Goal: Transaction & Acquisition: Book appointment/travel/reservation

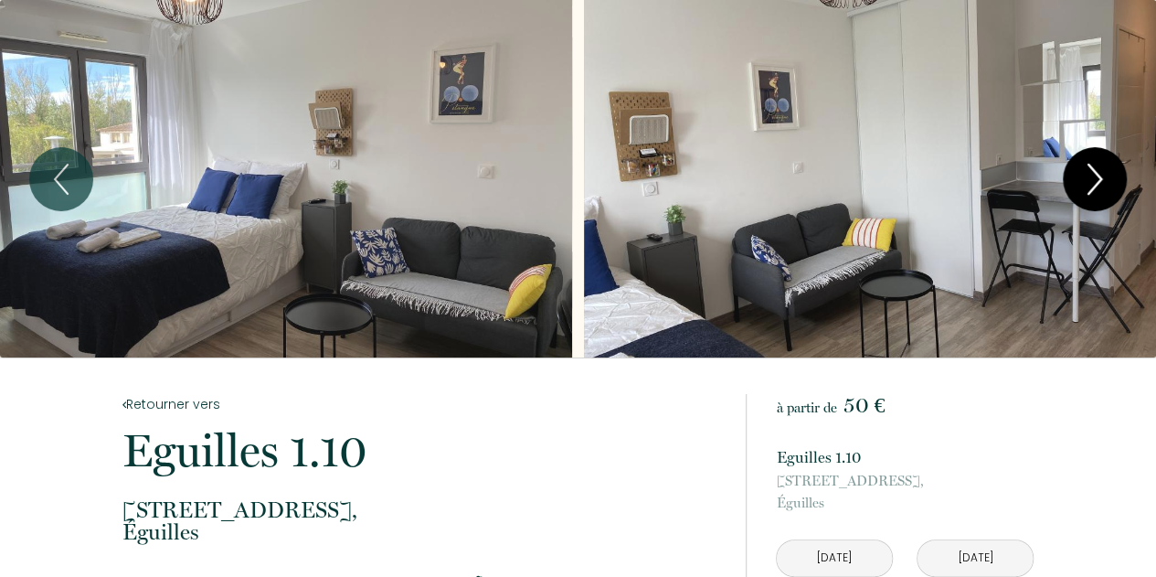
click at [1097, 191] on icon "Next" at bounding box center [1095, 179] width 38 height 55
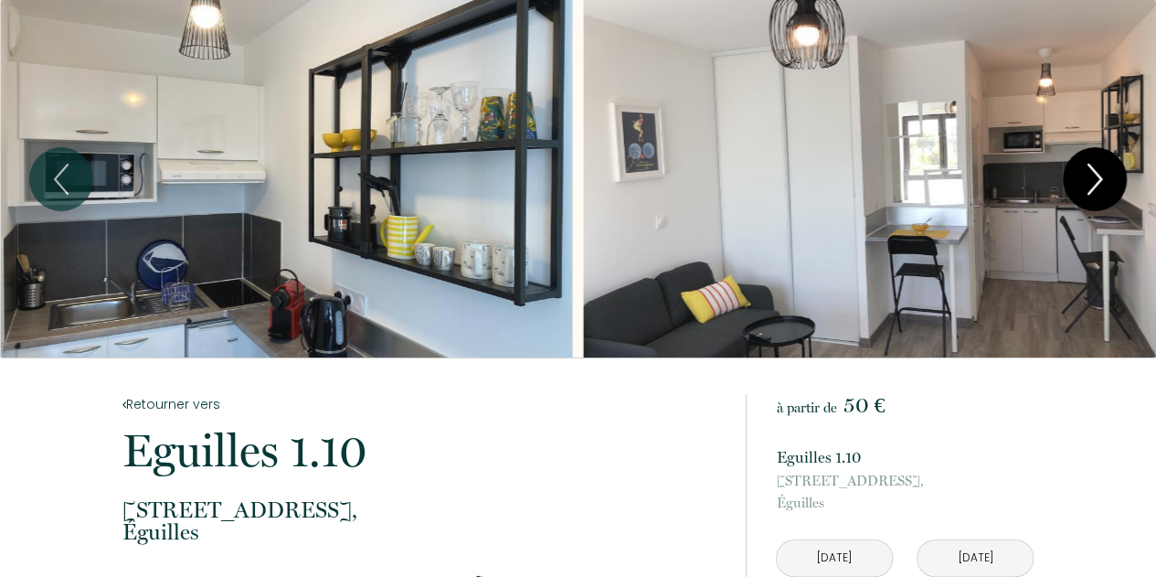
click at [1098, 176] on icon "Next" at bounding box center [1094, 178] width 13 height 29
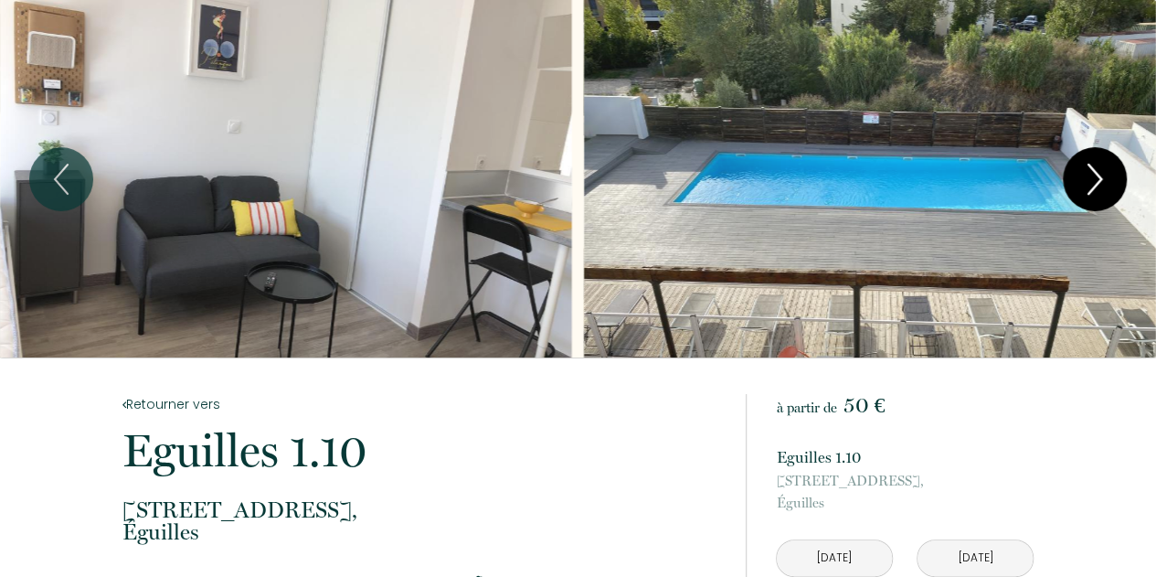
click at [1098, 176] on icon "Next" at bounding box center [1094, 178] width 13 height 29
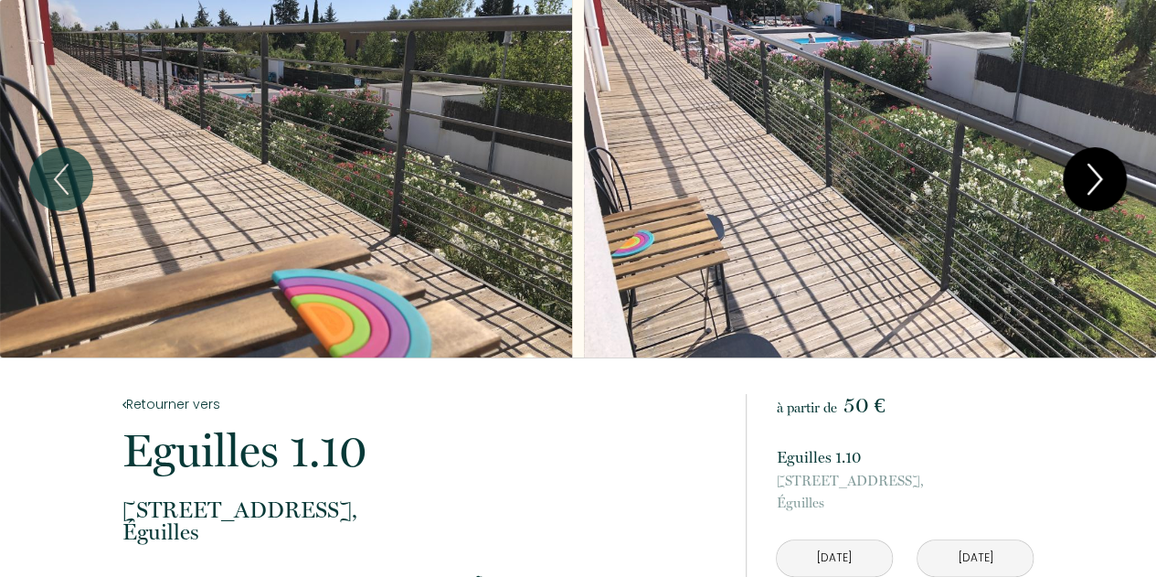
click at [1098, 176] on icon "Next" at bounding box center [1095, 179] width 38 height 55
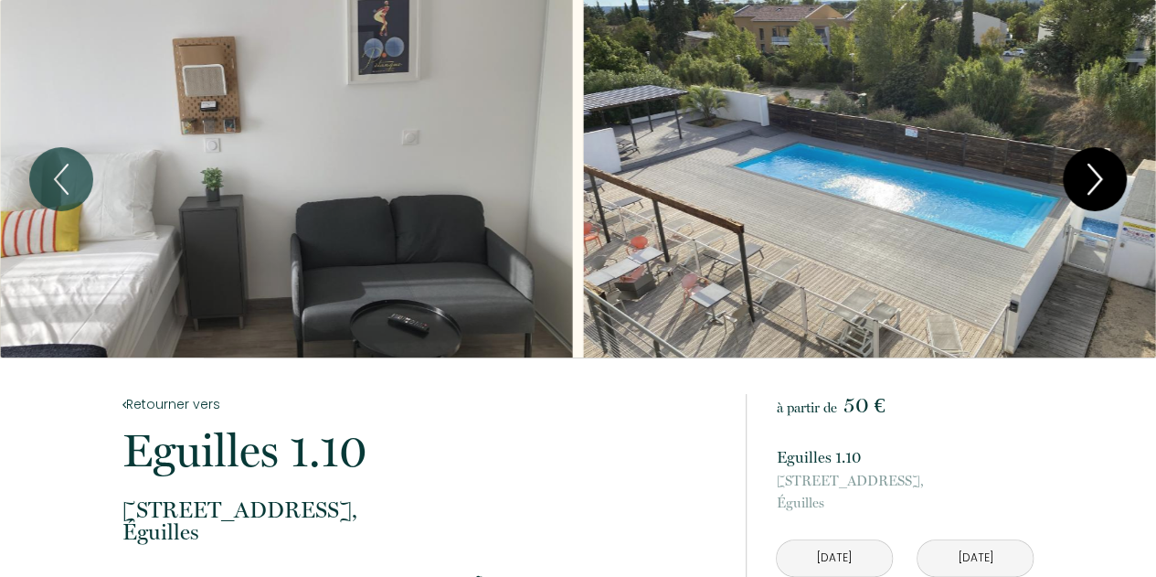
click at [1098, 176] on icon "Next" at bounding box center [1095, 179] width 38 height 55
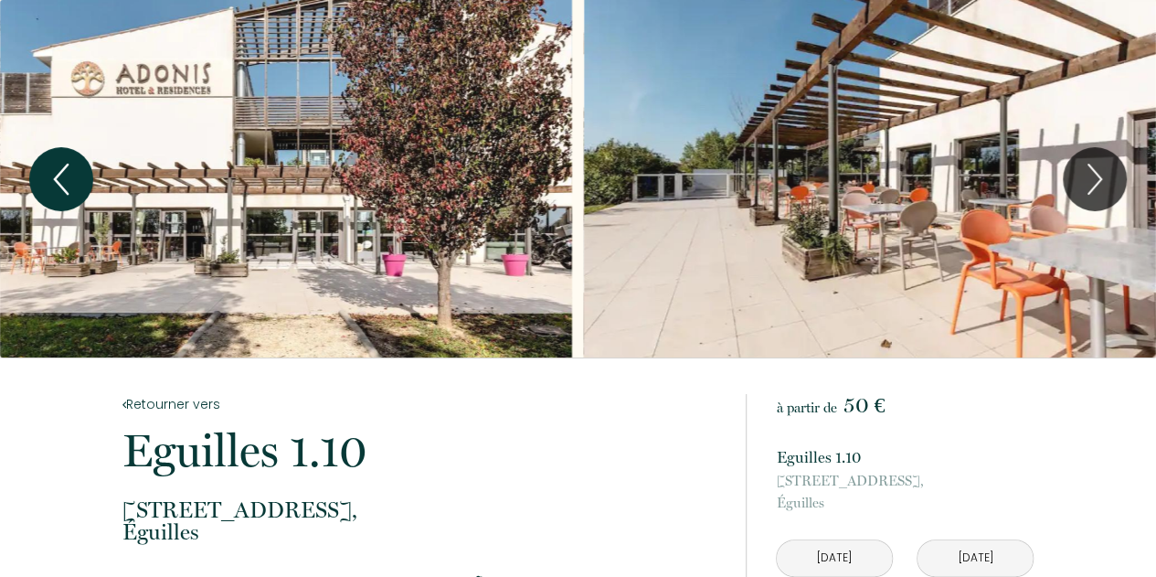
click at [75, 162] on icon "Previous" at bounding box center [61, 179] width 38 height 55
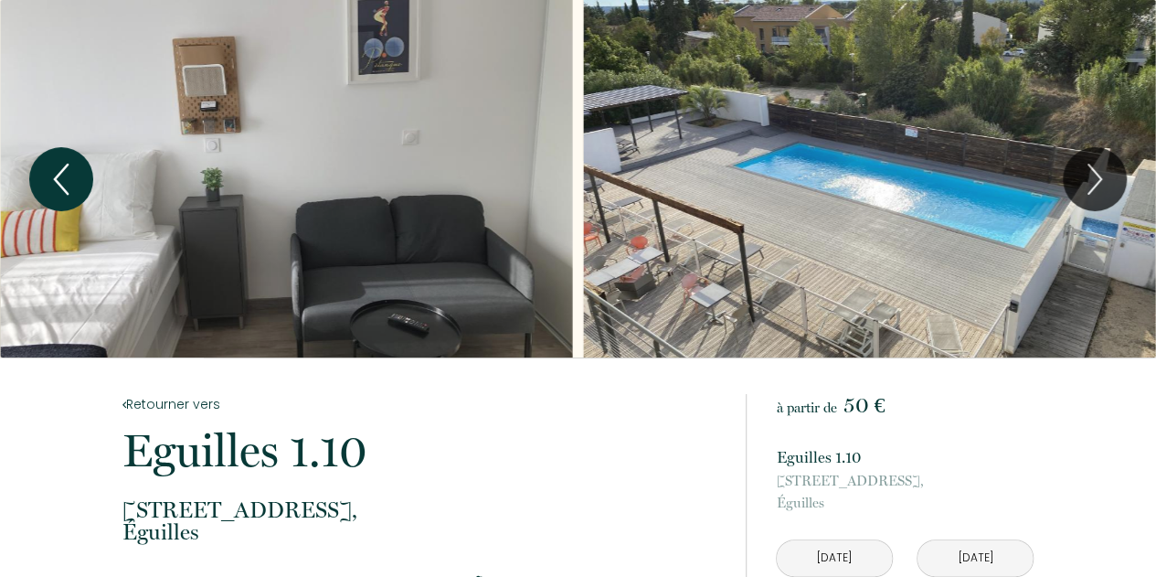
click at [75, 162] on icon "Previous" at bounding box center [61, 179] width 38 height 55
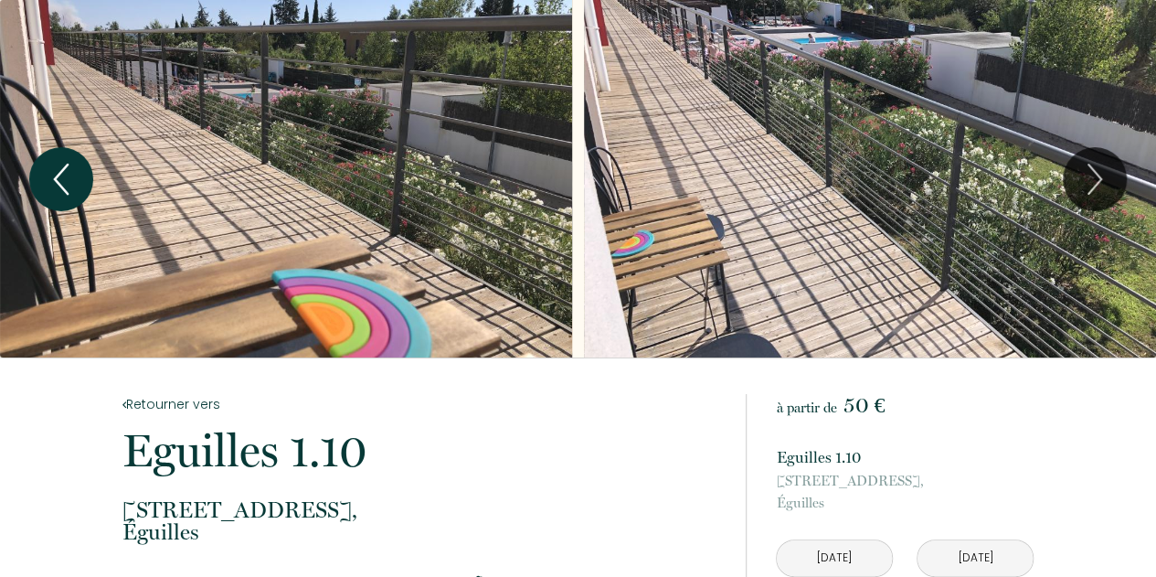
click at [75, 162] on icon "Previous" at bounding box center [61, 179] width 38 height 55
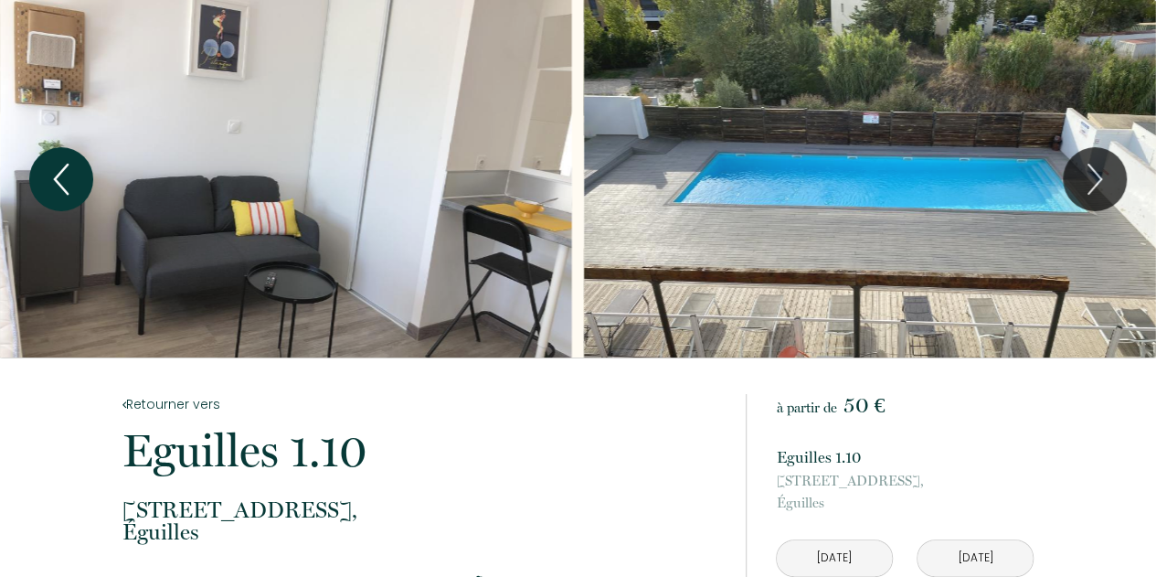
click at [75, 169] on icon "Previous" at bounding box center [61, 179] width 38 height 55
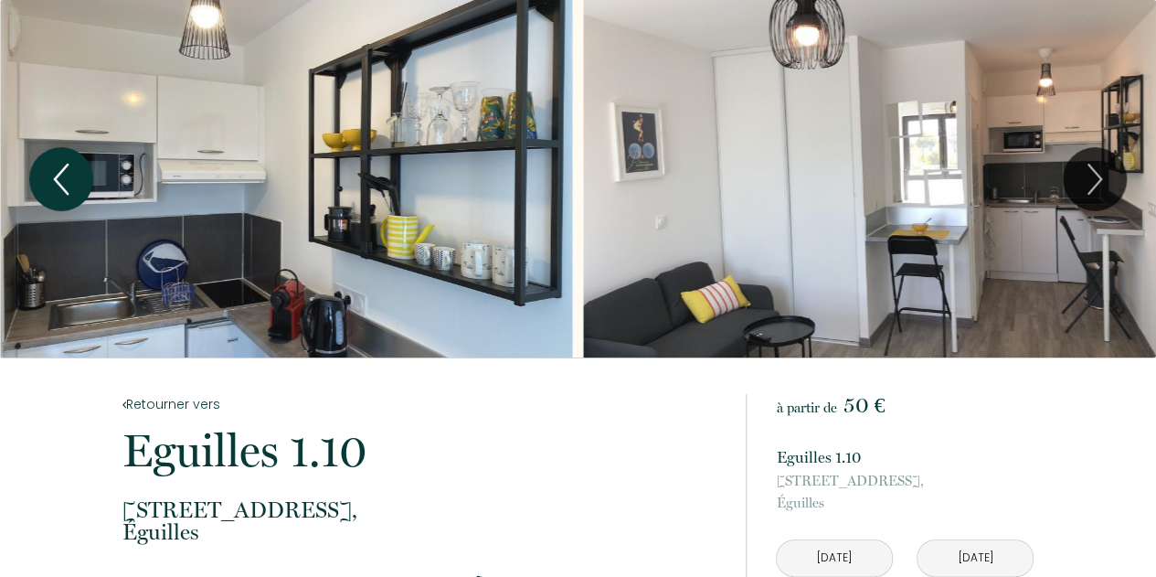
click at [69, 175] on icon "Previous" at bounding box center [61, 179] width 38 height 55
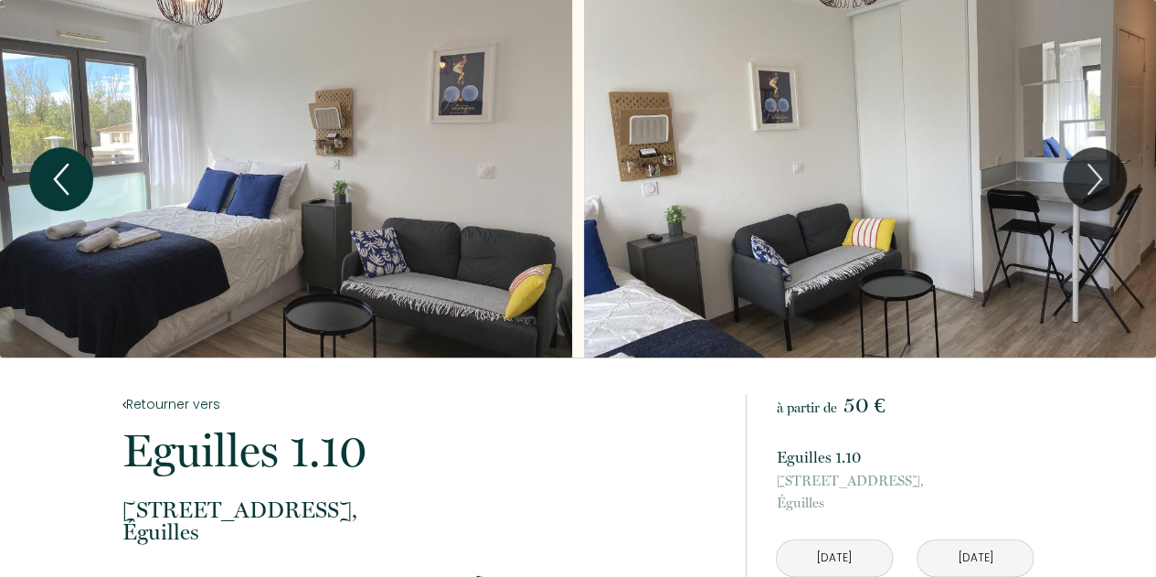
click at [58, 182] on icon "Previous" at bounding box center [61, 178] width 13 height 29
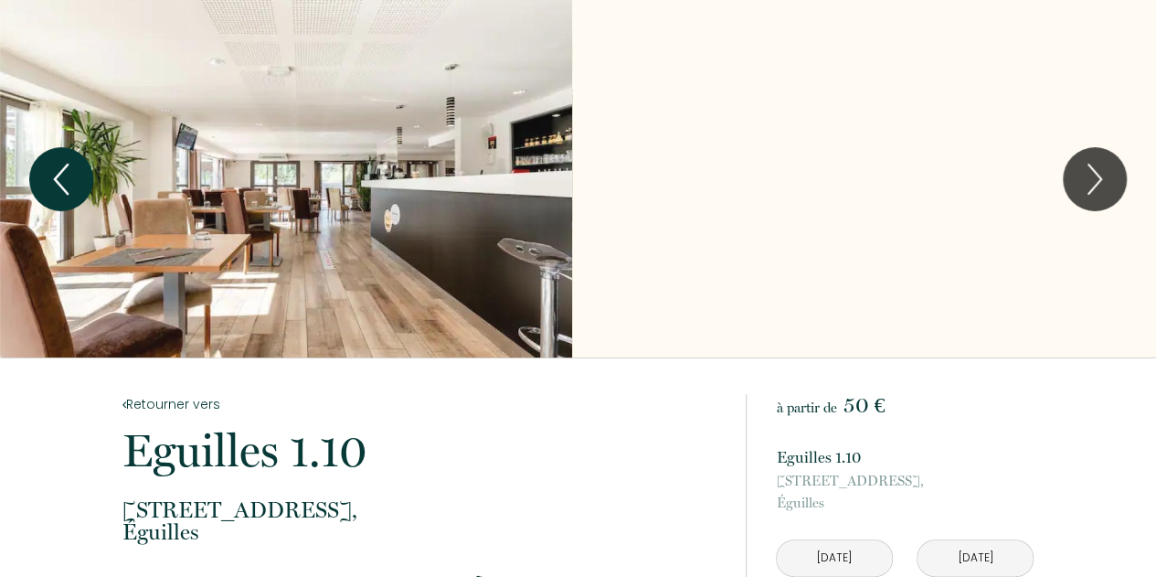
click at [58, 182] on icon "Previous" at bounding box center [61, 178] width 13 height 29
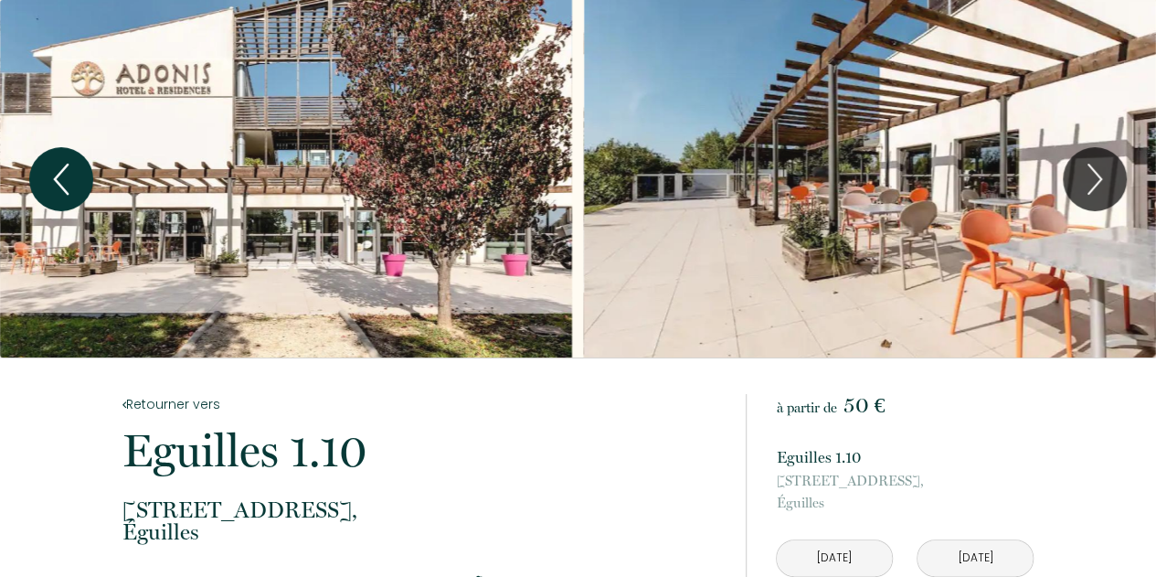
click at [58, 182] on icon "Previous" at bounding box center [61, 178] width 13 height 29
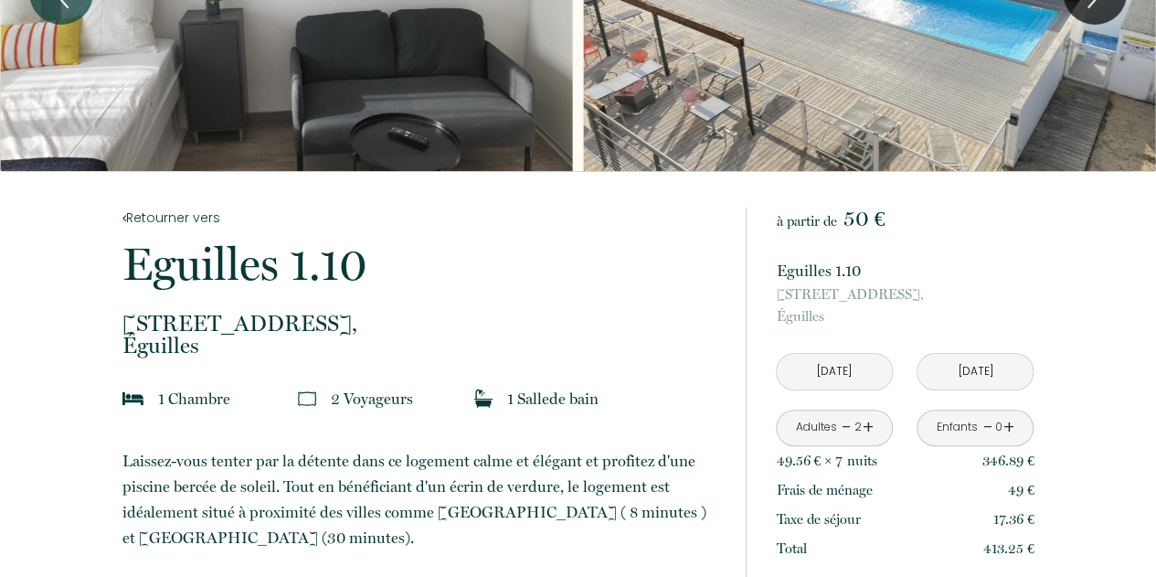
scroll to position [84, 0]
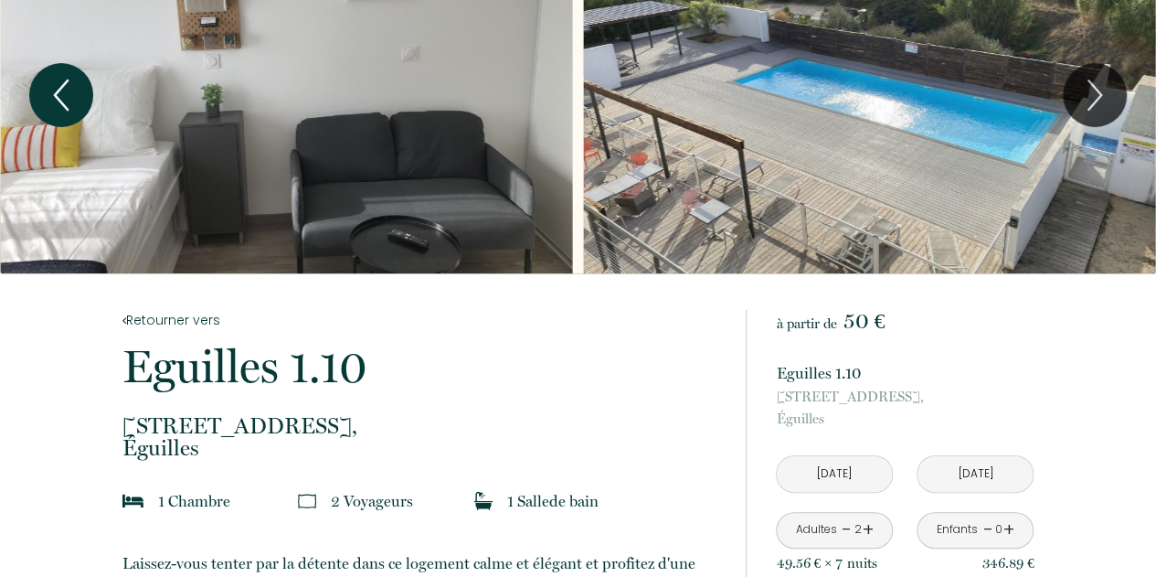
click at [69, 92] on icon "Previous" at bounding box center [61, 95] width 38 height 55
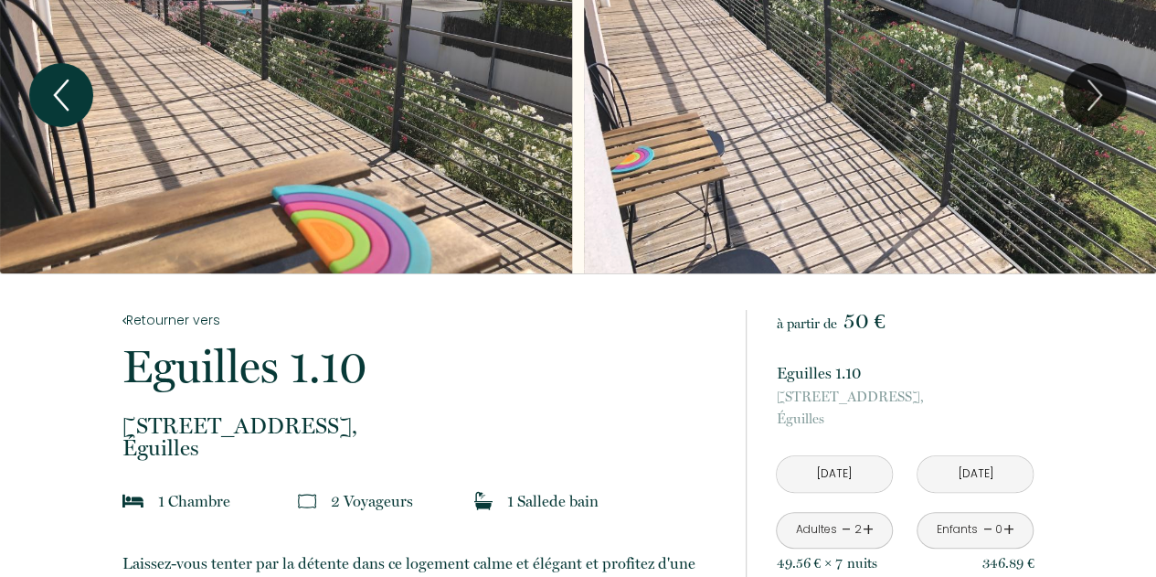
click at [69, 92] on icon "Previous" at bounding box center [61, 95] width 38 height 55
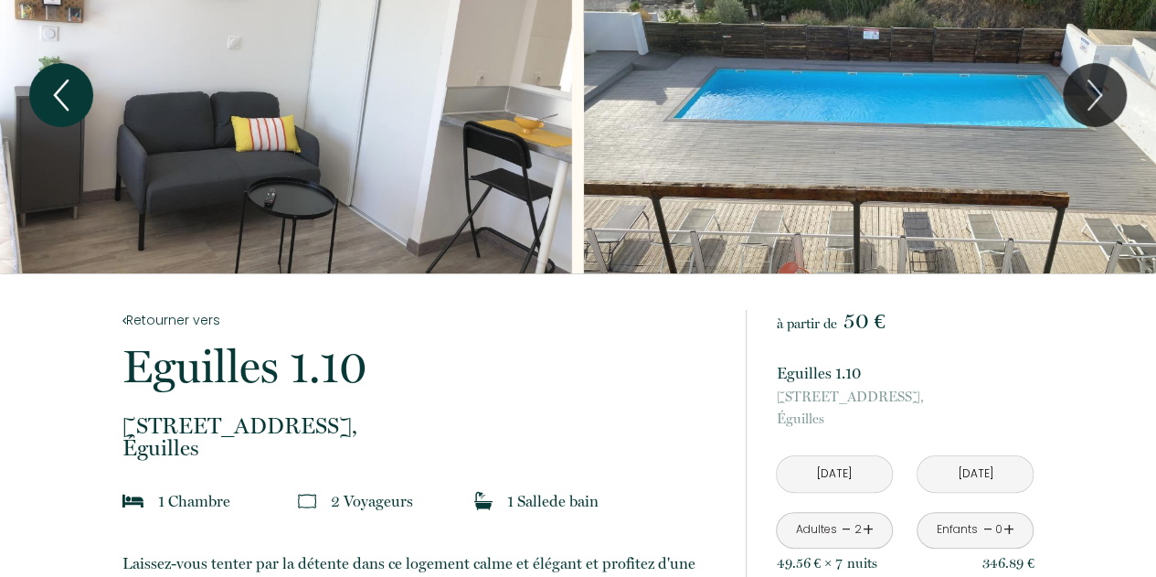
click at [69, 92] on icon "Previous" at bounding box center [61, 95] width 38 height 55
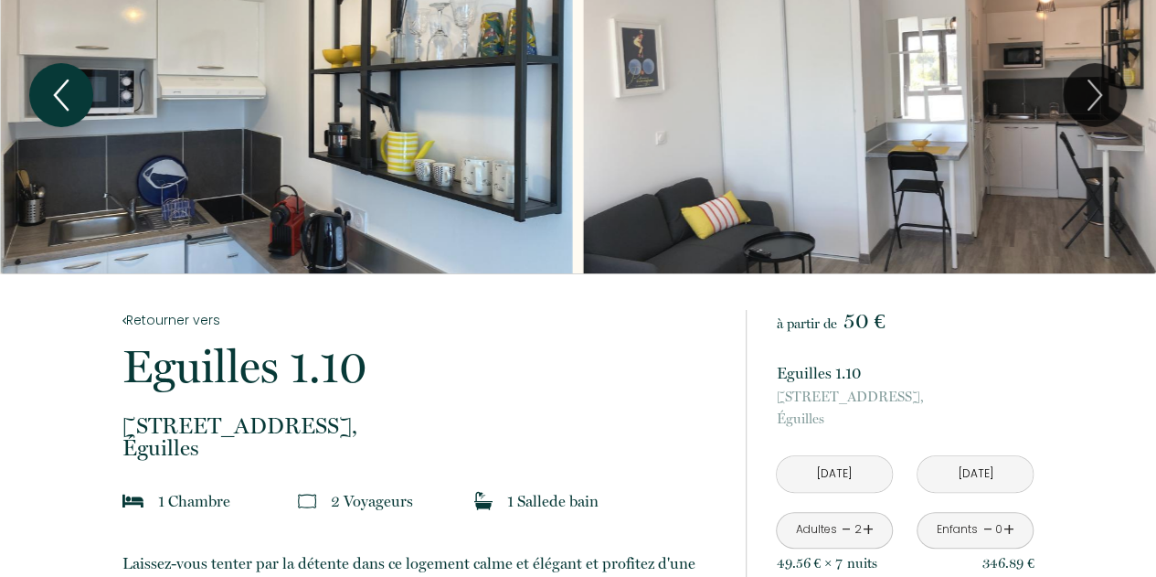
click at [71, 94] on icon "Previous" at bounding box center [61, 95] width 38 height 55
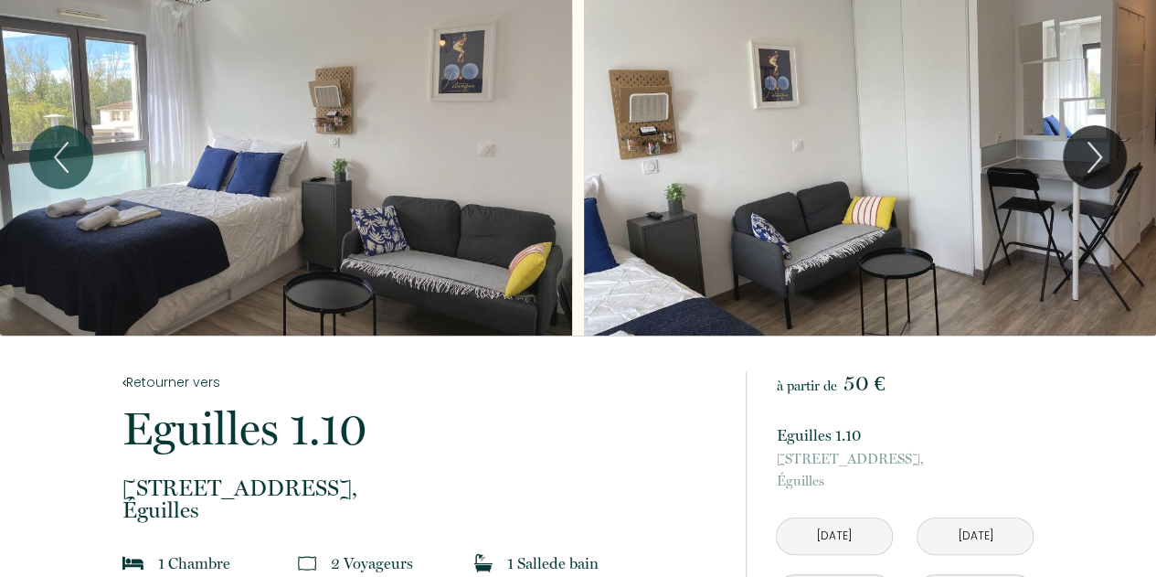
scroll to position [9, 0]
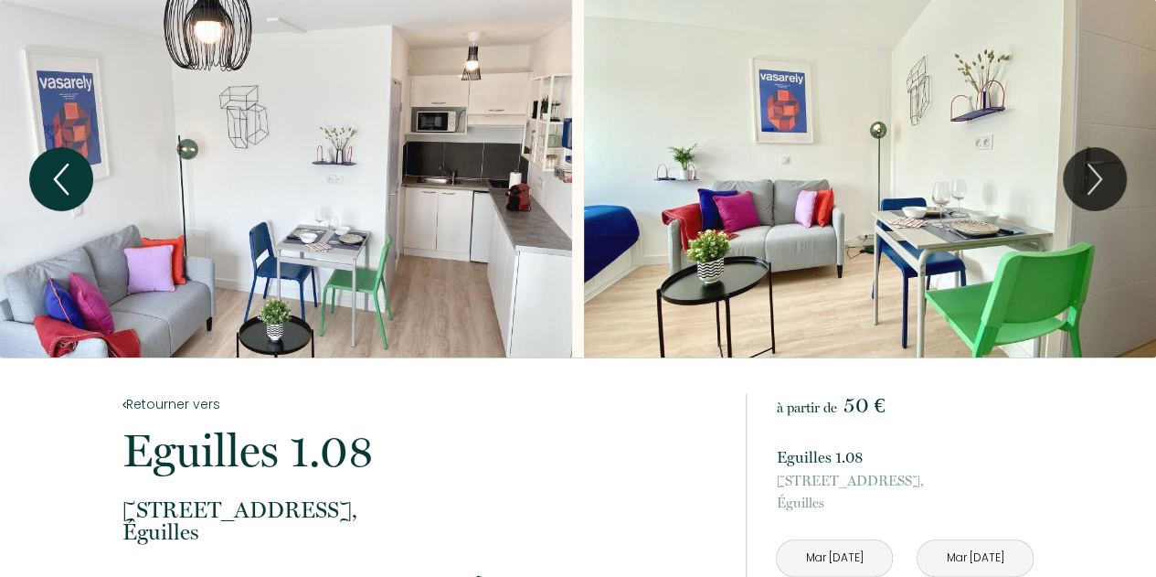
click at [69, 187] on icon "Previous" at bounding box center [61, 179] width 38 height 55
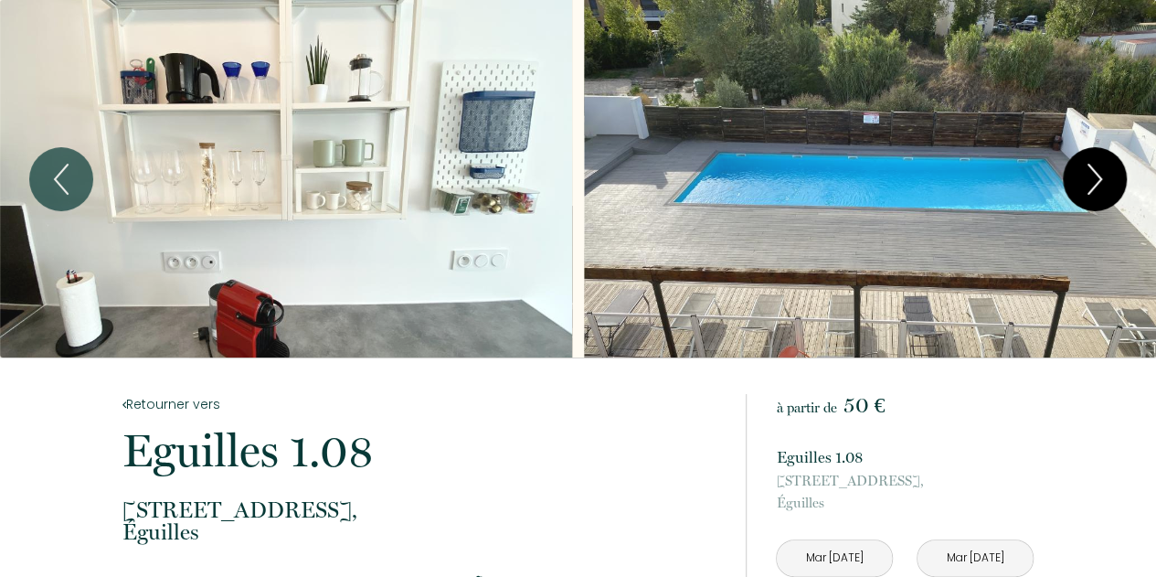
click at [1113, 167] on button "Next" at bounding box center [1095, 179] width 64 height 64
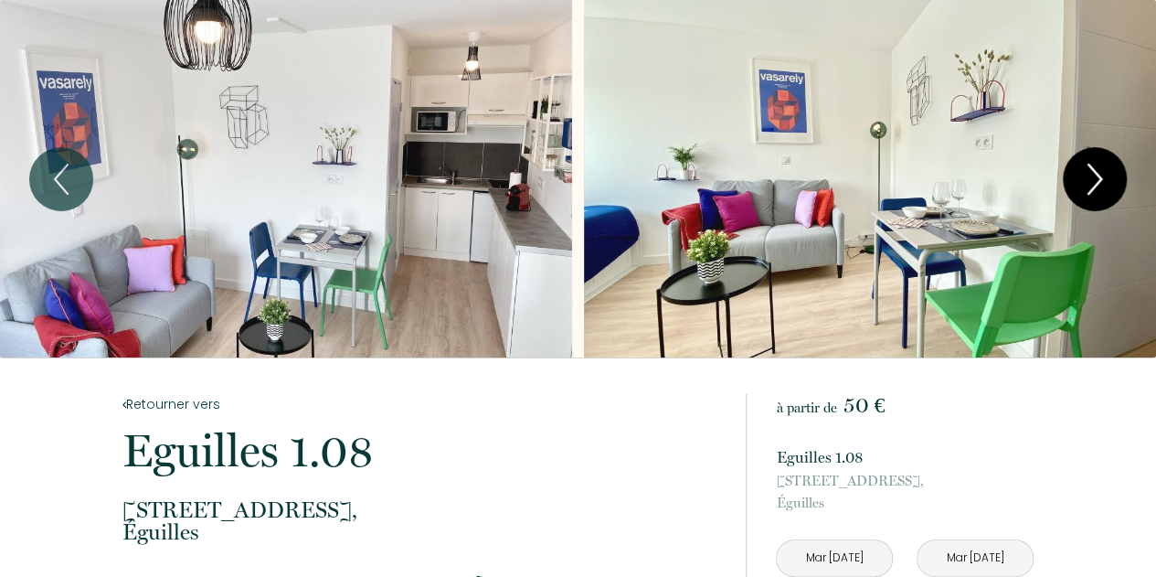
click at [1098, 171] on icon "Next" at bounding box center [1095, 179] width 38 height 55
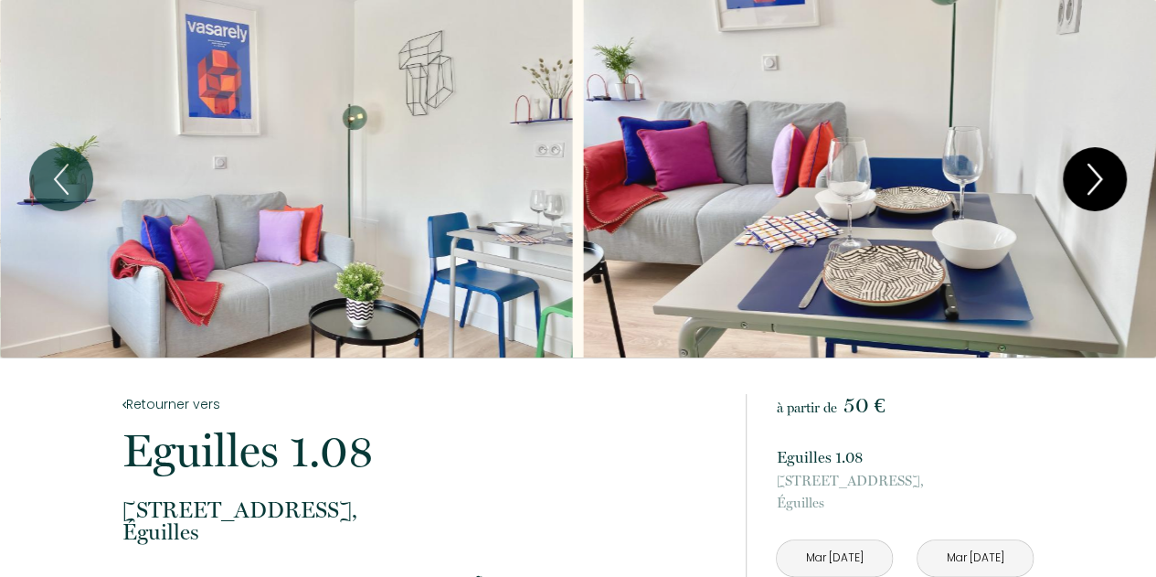
click at [1100, 167] on icon "Next" at bounding box center [1095, 179] width 38 height 55
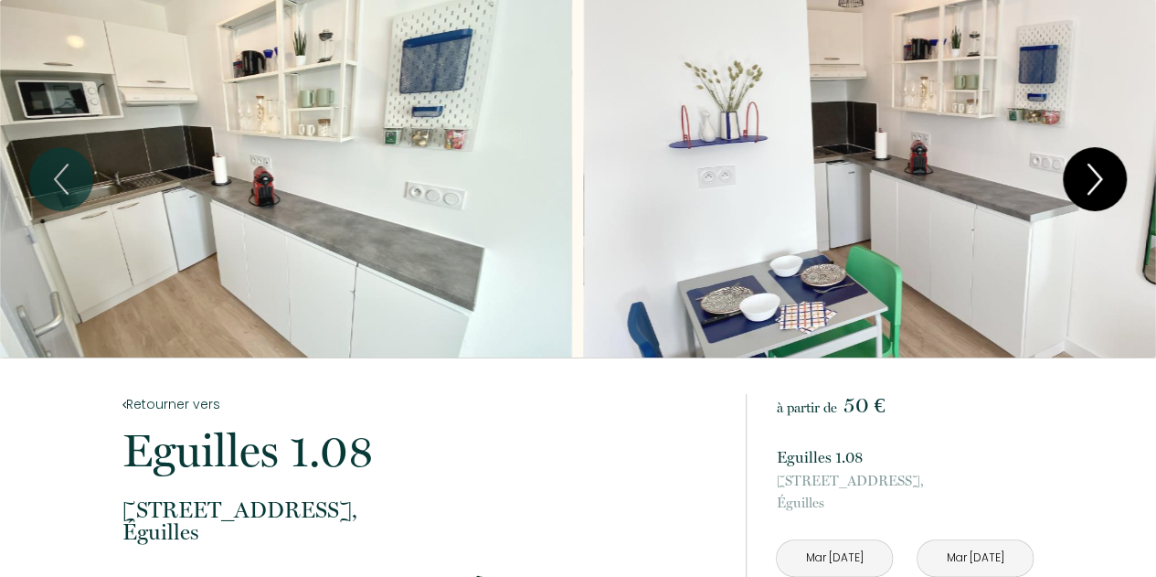
click at [1100, 177] on icon "Next" at bounding box center [1094, 178] width 13 height 29
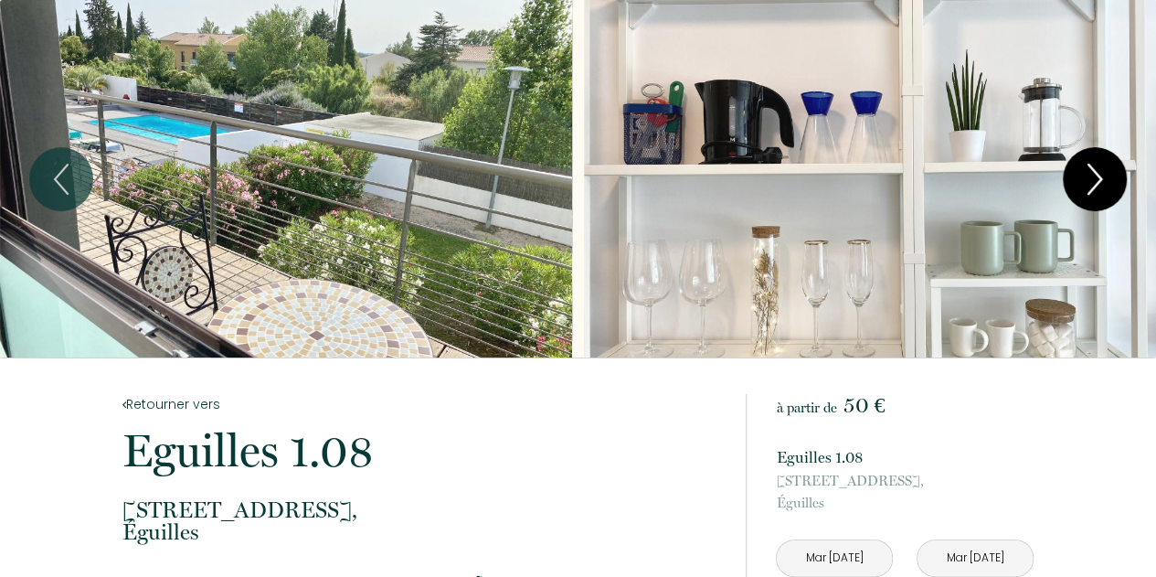
click at [1100, 177] on icon "Next" at bounding box center [1094, 178] width 13 height 29
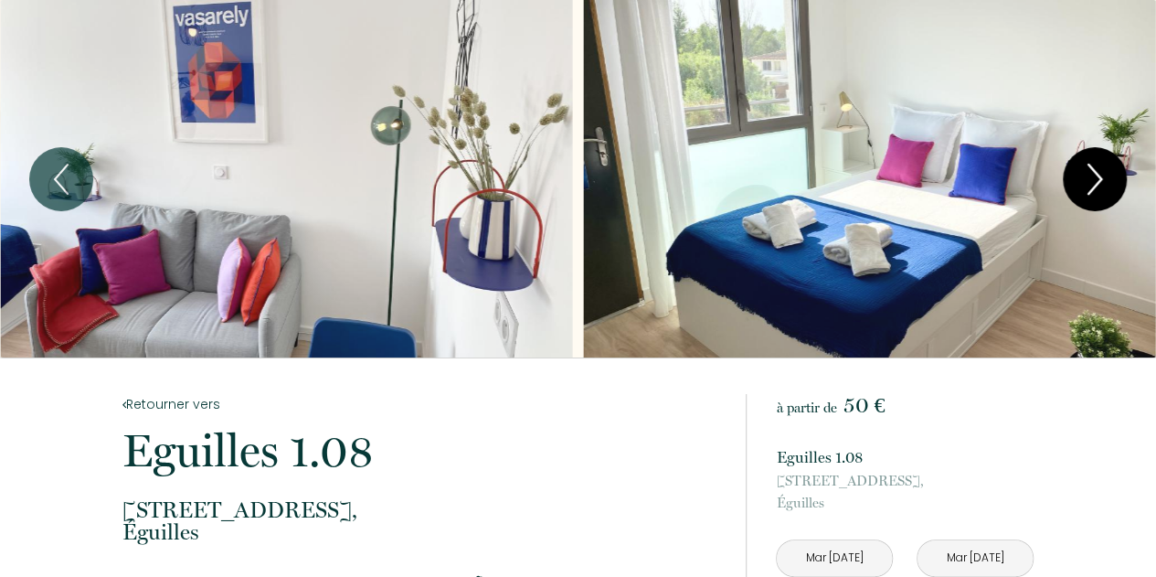
click at [1100, 177] on icon "Next" at bounding box center [1094, 178] width 13 height 29
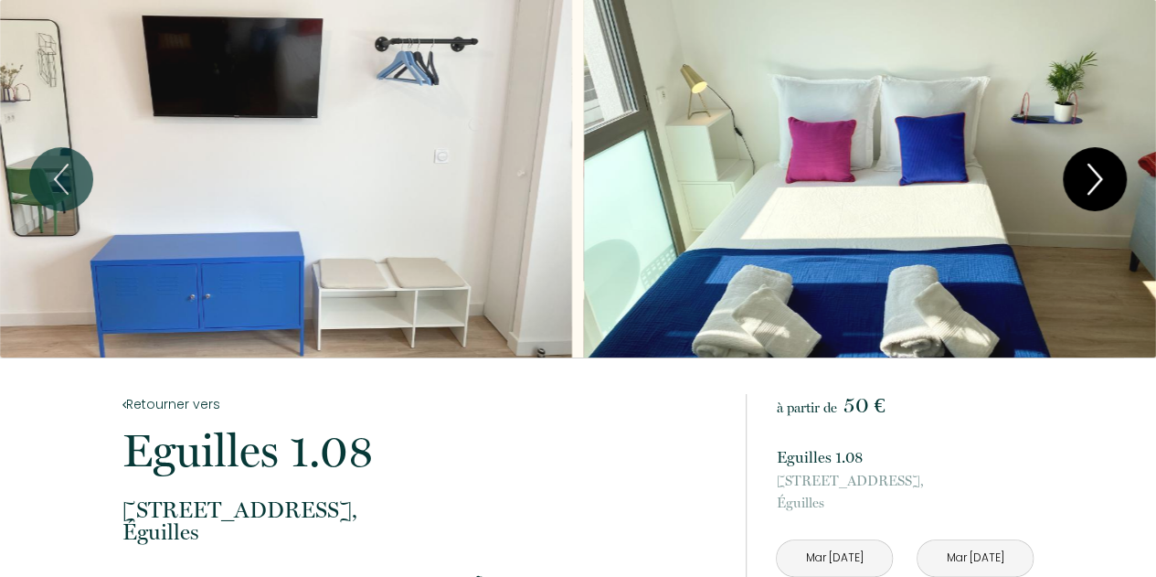
click at [1100, 177] on icon "Next" at bounding box center [1094, 178] width 13 height 29
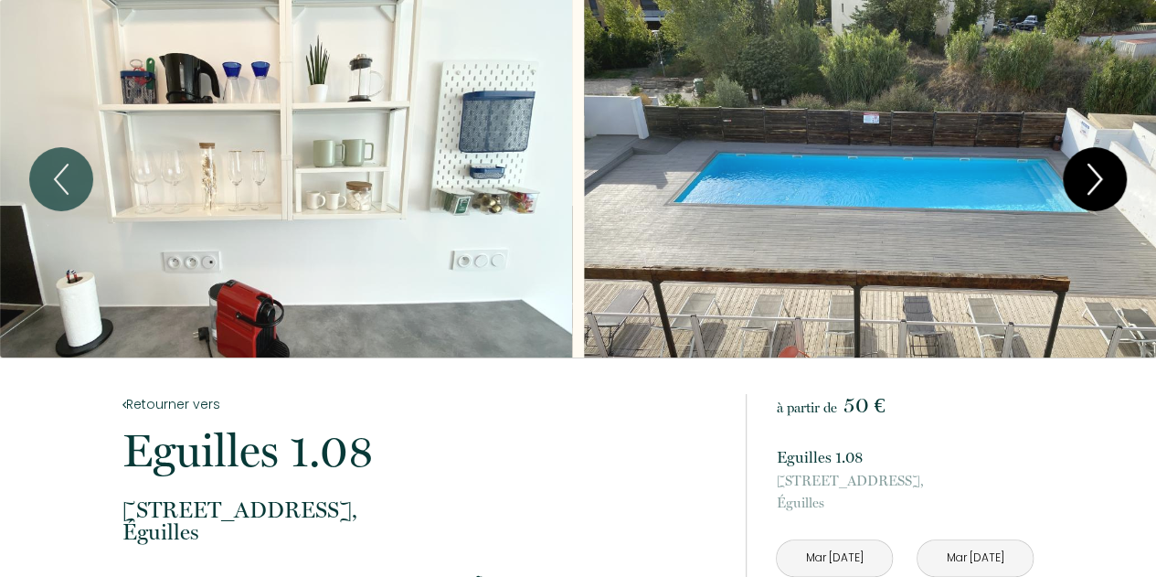
click at [1088, 167] on icon "Next" at bounding box center [1095, 179] width 38 height 55
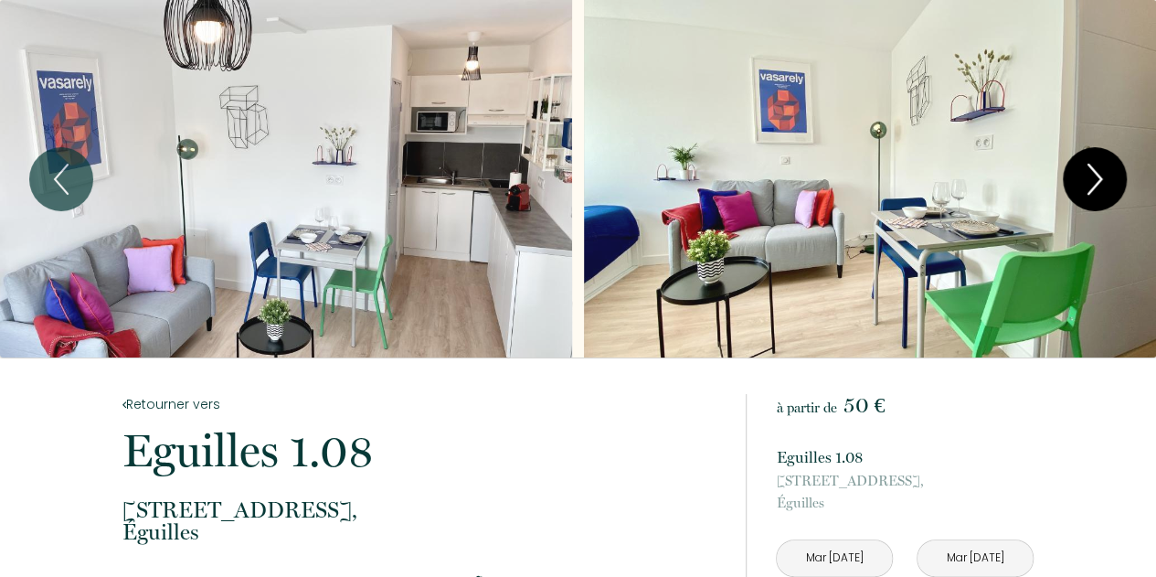
click at [1088, 179] on icon "Next" at bounding box center [1095, 179] width 38 height 55
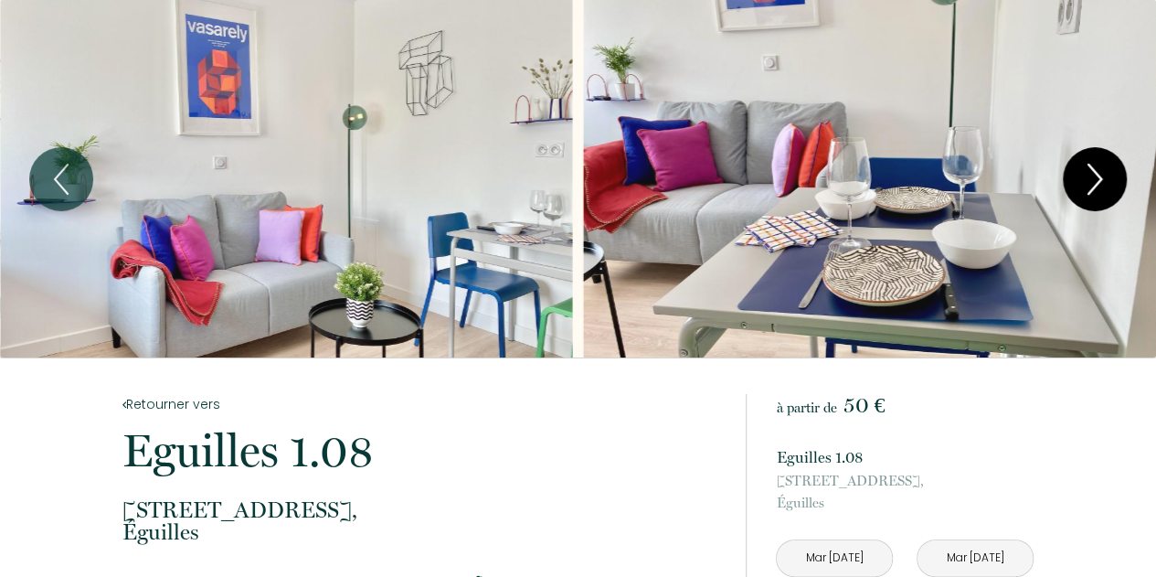
click at [1088, 179] on icon "Next" at bounding box center [1095, 179] width 38 height 55
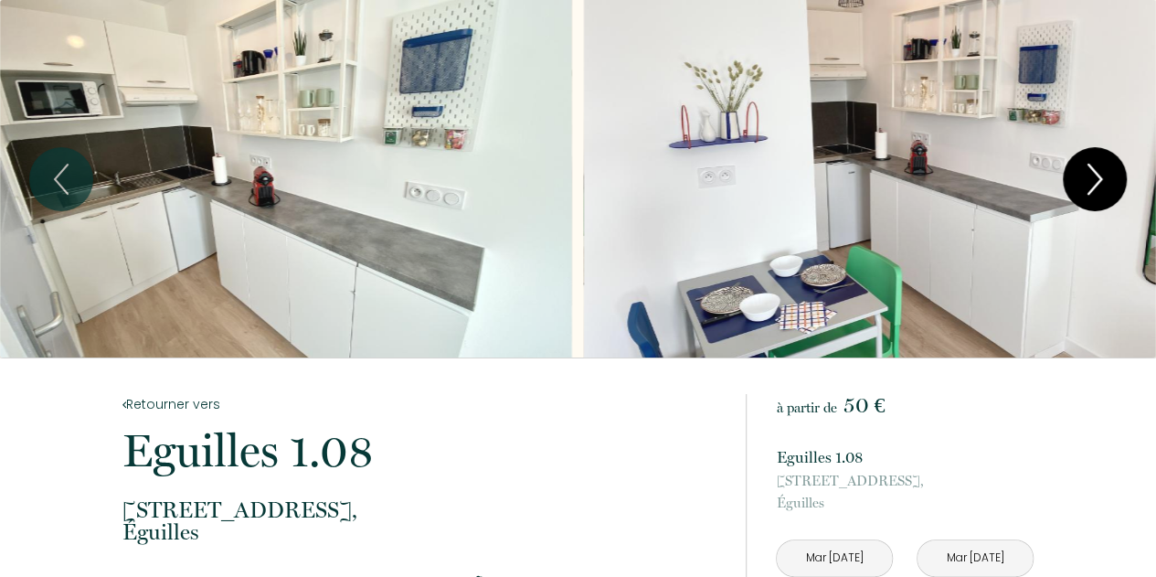
click at [1088, 179] on icon "Next" at bounding box center [1095, 179] width 38 height 55
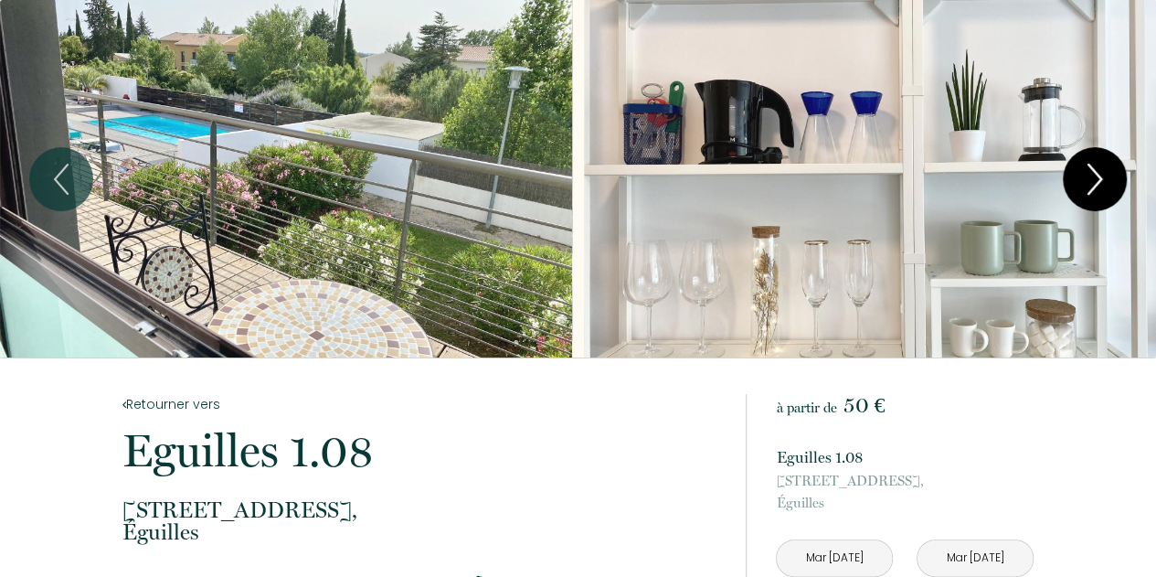
click at [1088, 179] on icon "Next" at bounding box center [1095, 179] width 38 height 55
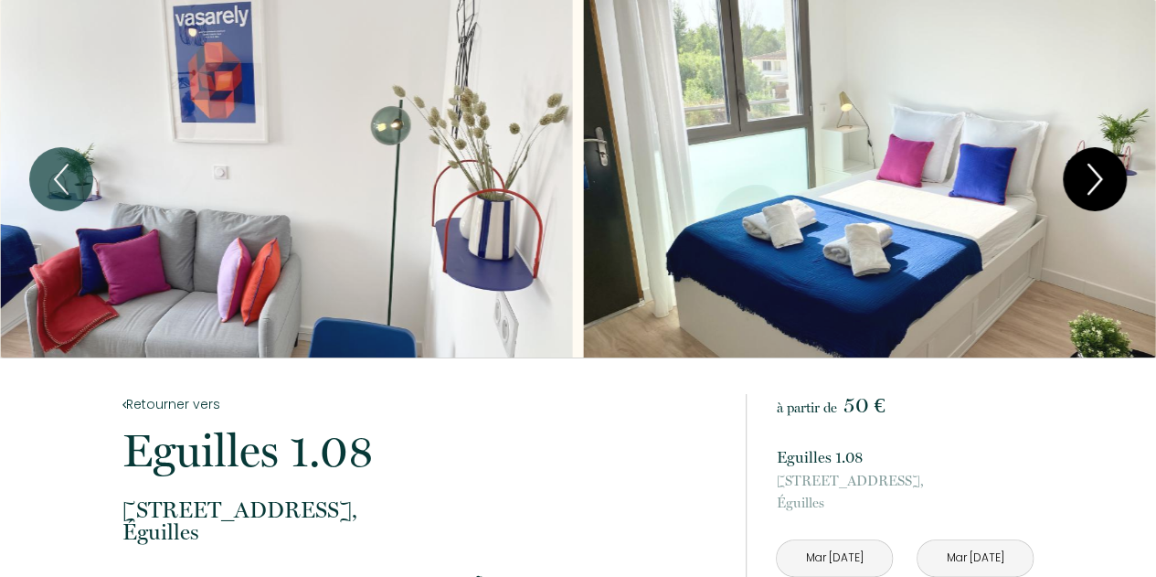
click at [1093, 182] on icon "Next" at bounding box center [1095, 179] width 38 height 55
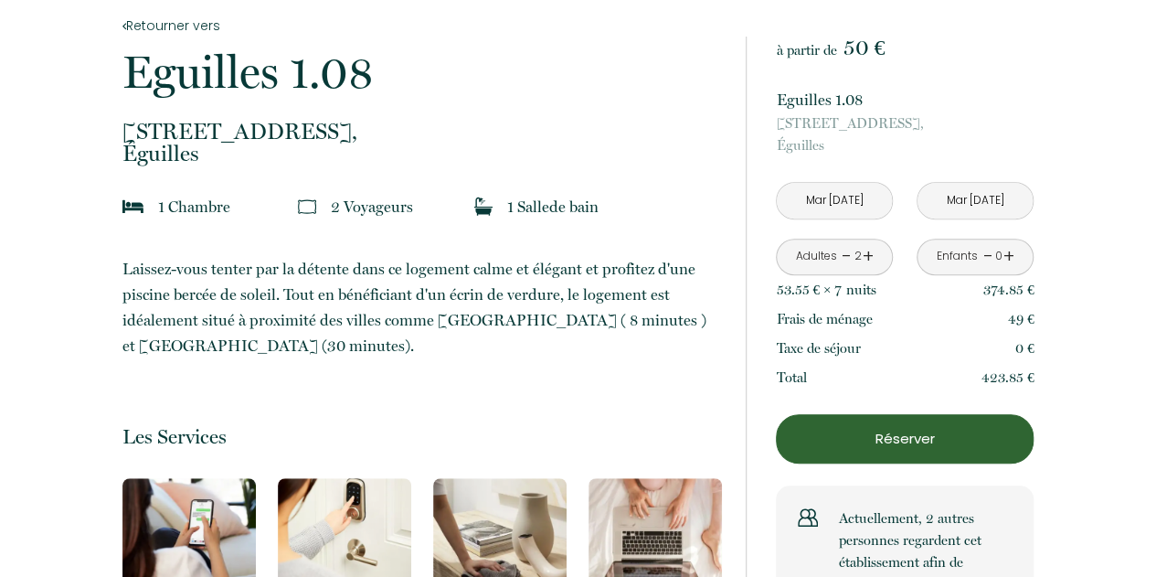
scroll to position [397, 0]
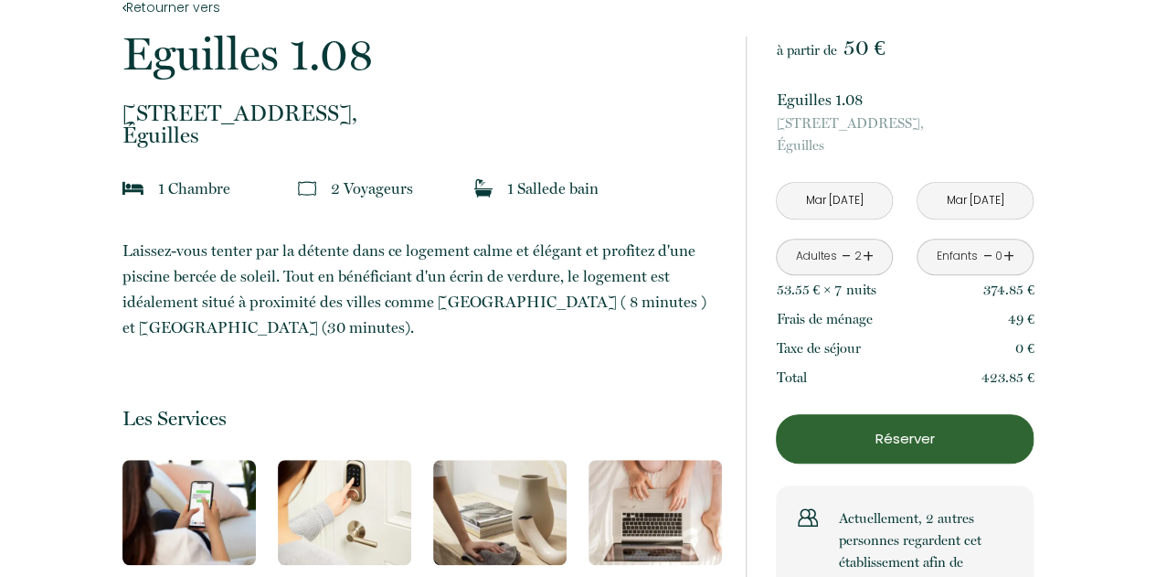
click at [911, 440] on p "Réserver" at bounding box center [904, 439] width 245 height 22
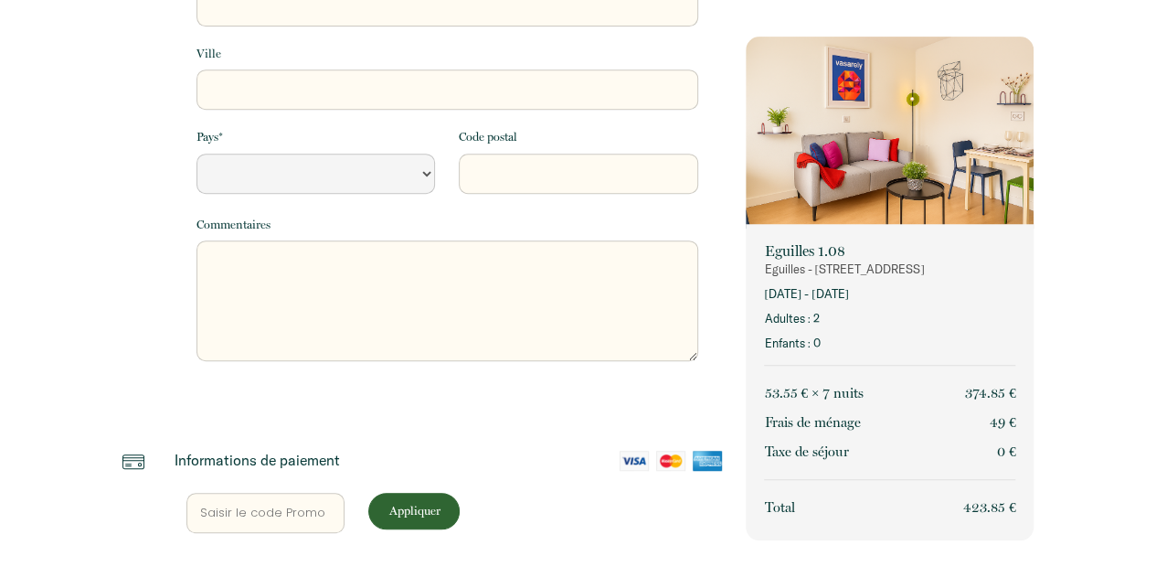
select select "Default select example"
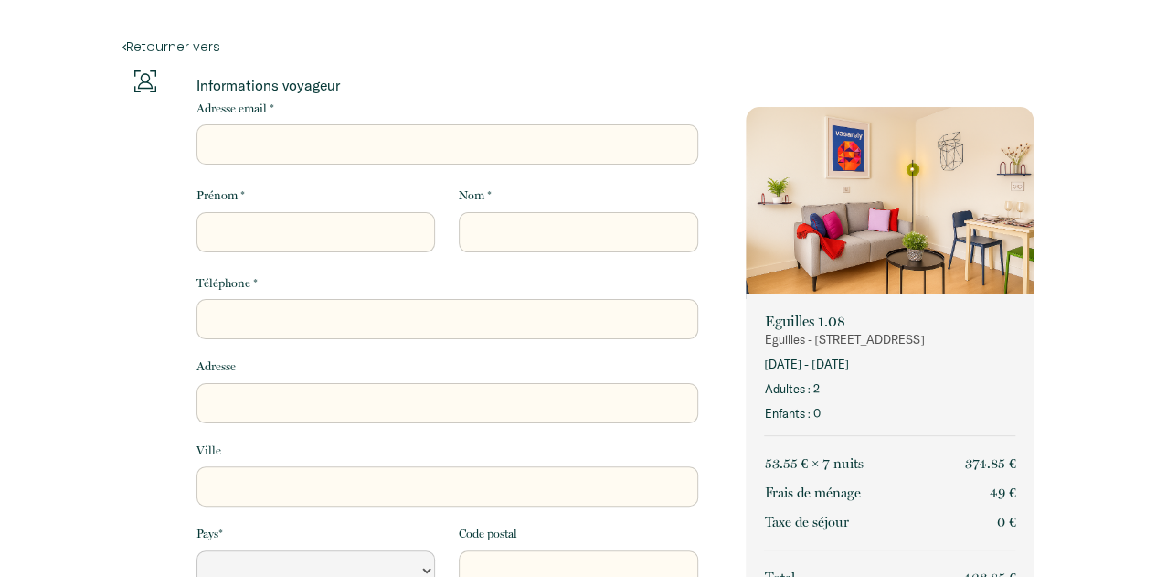
click at [280, 151] on input "Adresse email *" at bounding box center [447, 144] width 502 height 40
type input "t"
select select "Default select example"
type input "tc"
select select "Default select example"
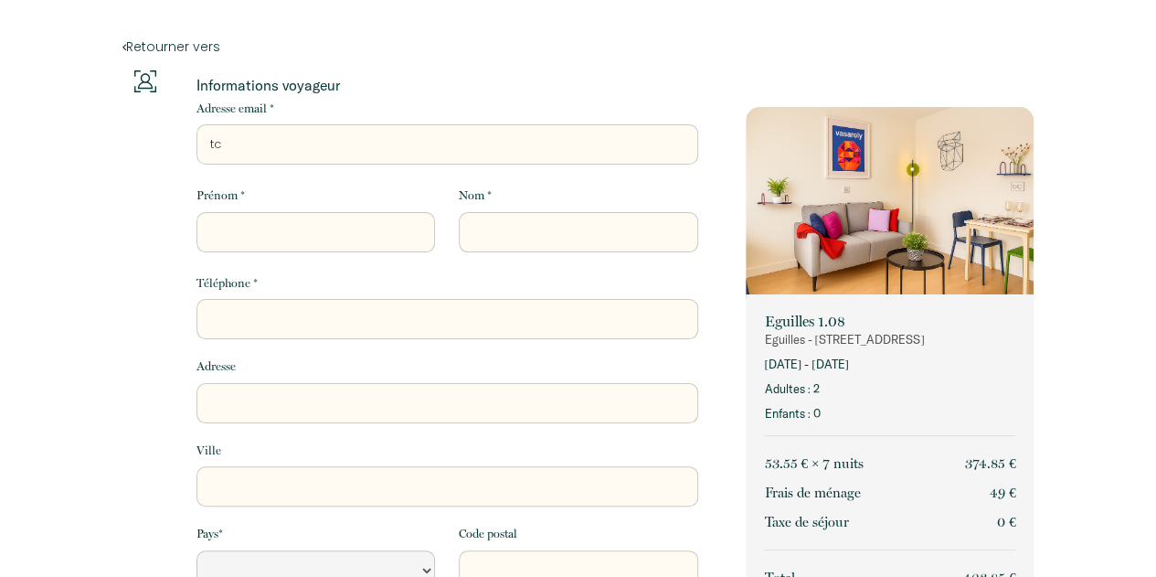
type input "tch"
select select "Default select example"
type input "tche"
select select "Default select example"
type input "tchel"
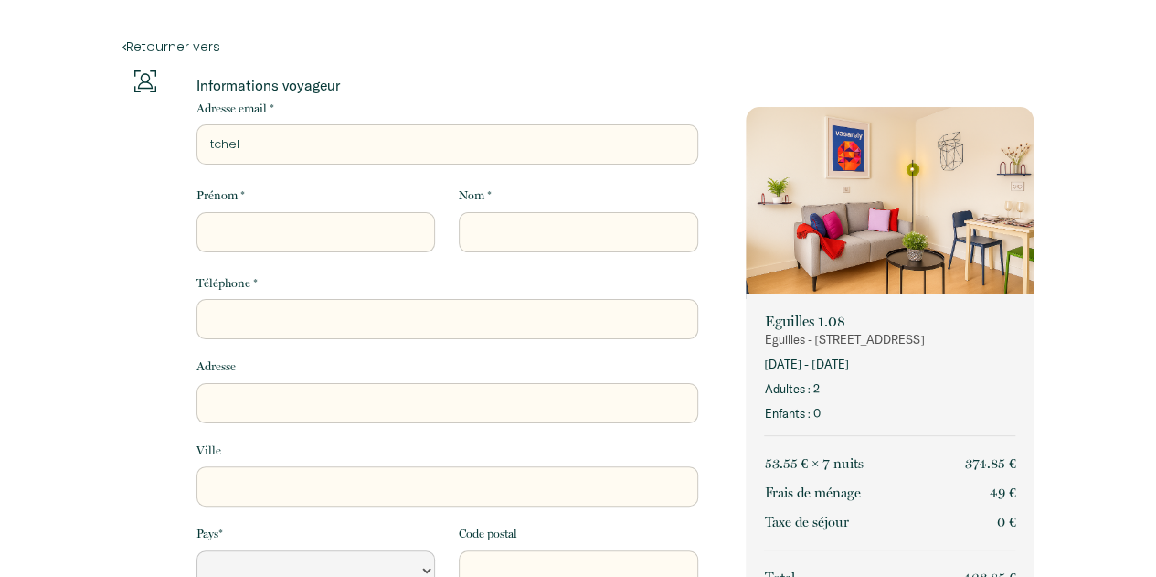
select select "Default select example"
type input "tchele"
select select "Default select example"
type input "tchelet"
select select "Default select example"
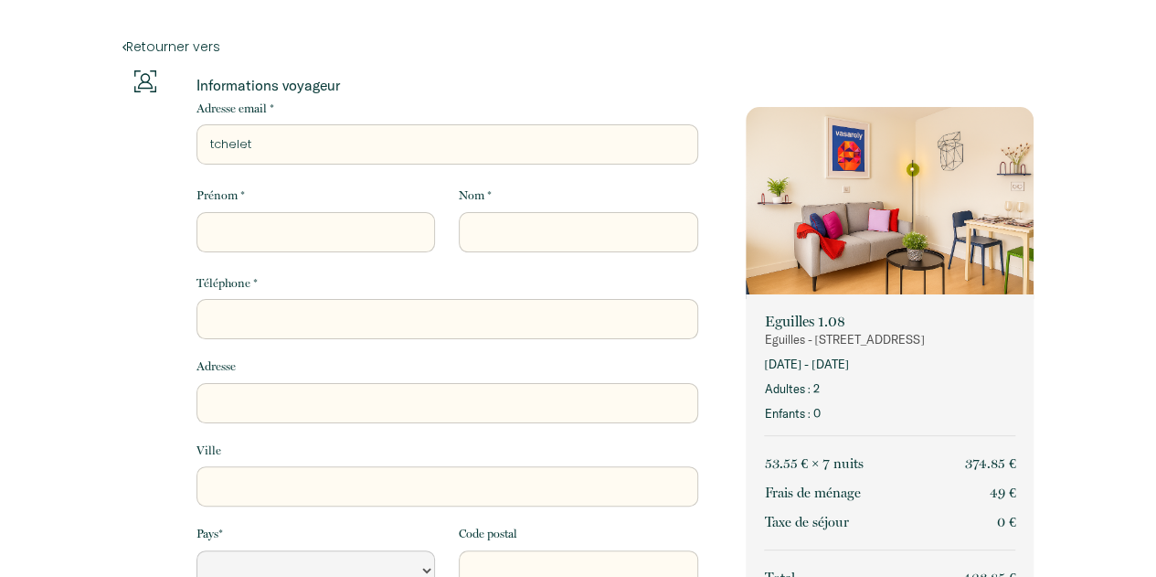
type input "tchelett"
select select "Default select example"
type input "tchelett@"
select select "Default select example"
type input "tchelett@g"
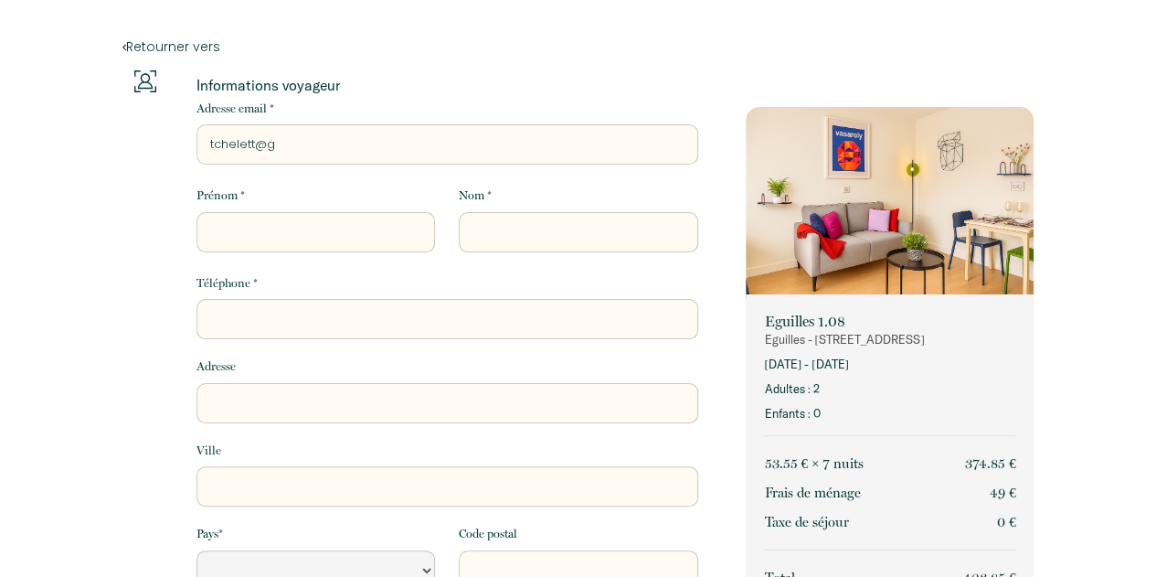
select select "Default select example"
type input "tchelett@gm"
select select "Default select example"
type input "tchelett@gma"
select select "Default select example"
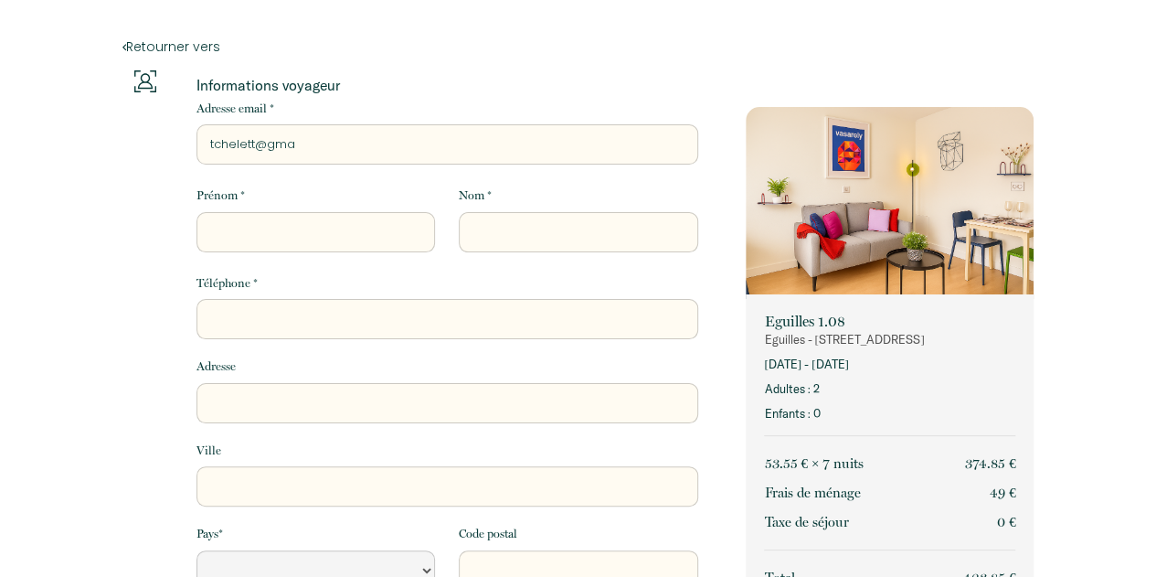
type input "tchelett@gmai"
select select "Default select example"
type input "[EMAIL_ADDRESS]"
select select "Default select example"
type input "[EMAIL_ADDRESS]."
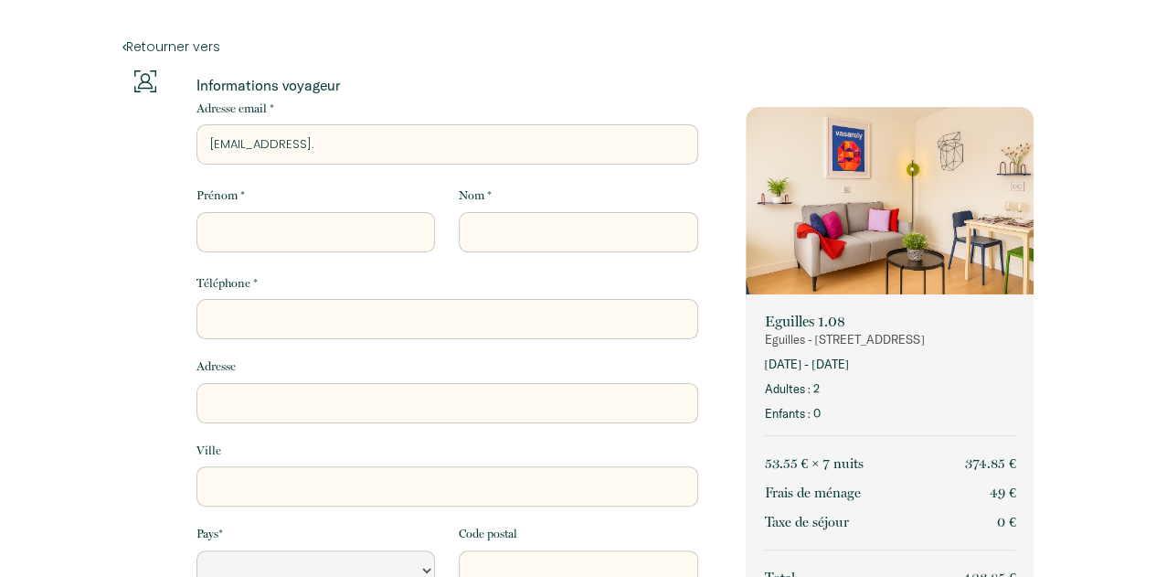
select select "Default select example"
type input "tchelett@gmail.c"
select select "Default select example"
type input "[EMAIL_ADDRESS][DOMAIN_NAME]"
select select "Default select example"
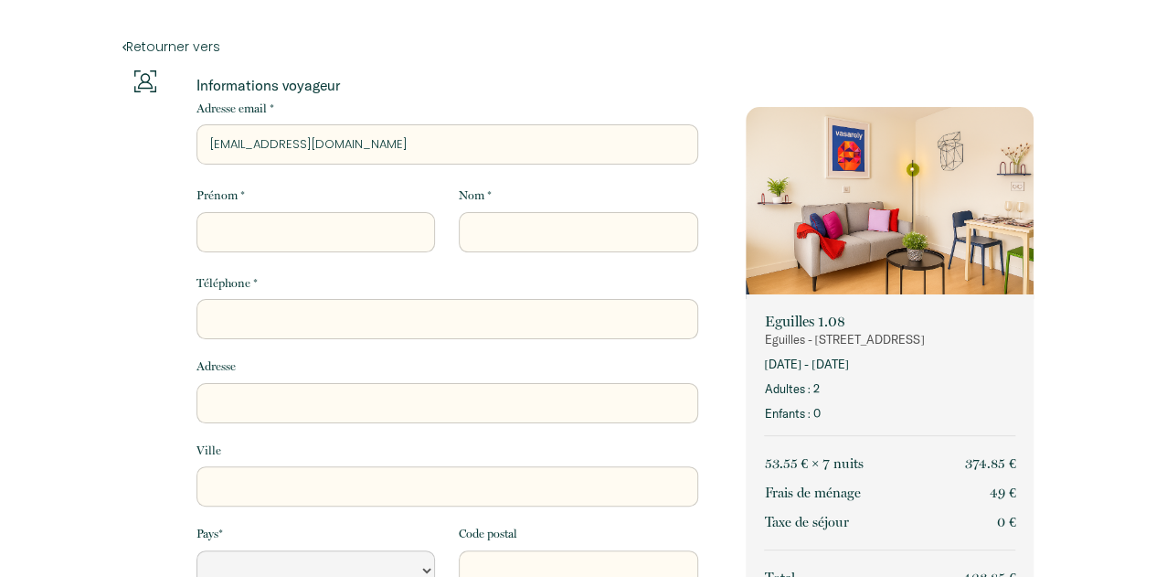
type input "[EMAIL_ADDRESS][DOMAIN_NAME]"
select select "Default select example"
type input "[EMAIL_ADDRESS][DOMAIN_NAME]"
click at [252, 228] on input "Prénom *" at bounding box center [315, 232] width 239 height 40
type input "T"
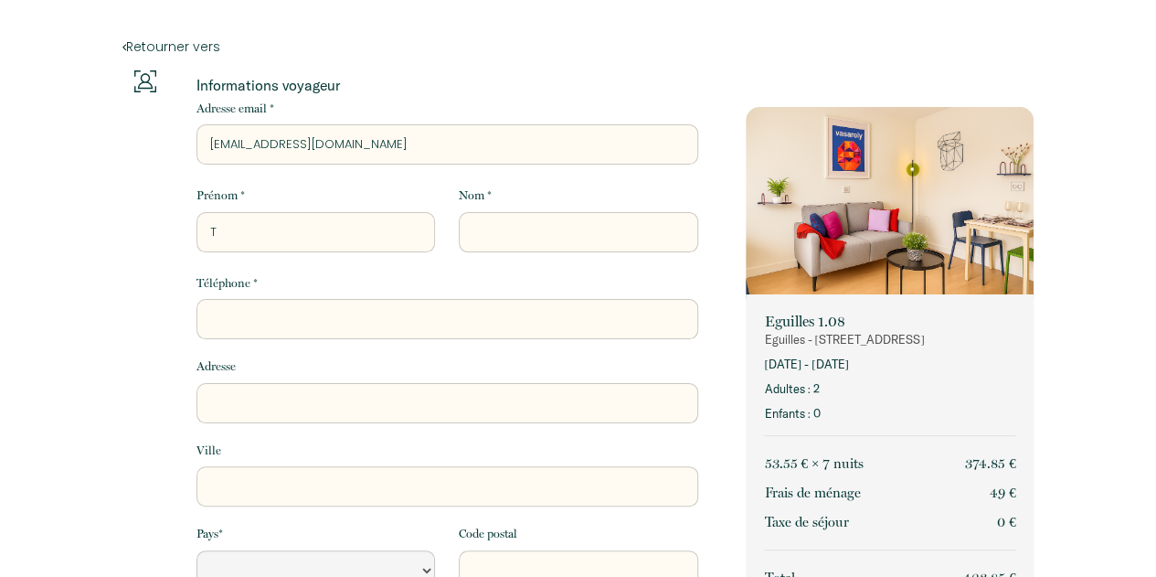
select select "Default select example"
type input "Ta"
select select "Default select example"
type input "[PERSON_NAME]"
select select "Default select example"
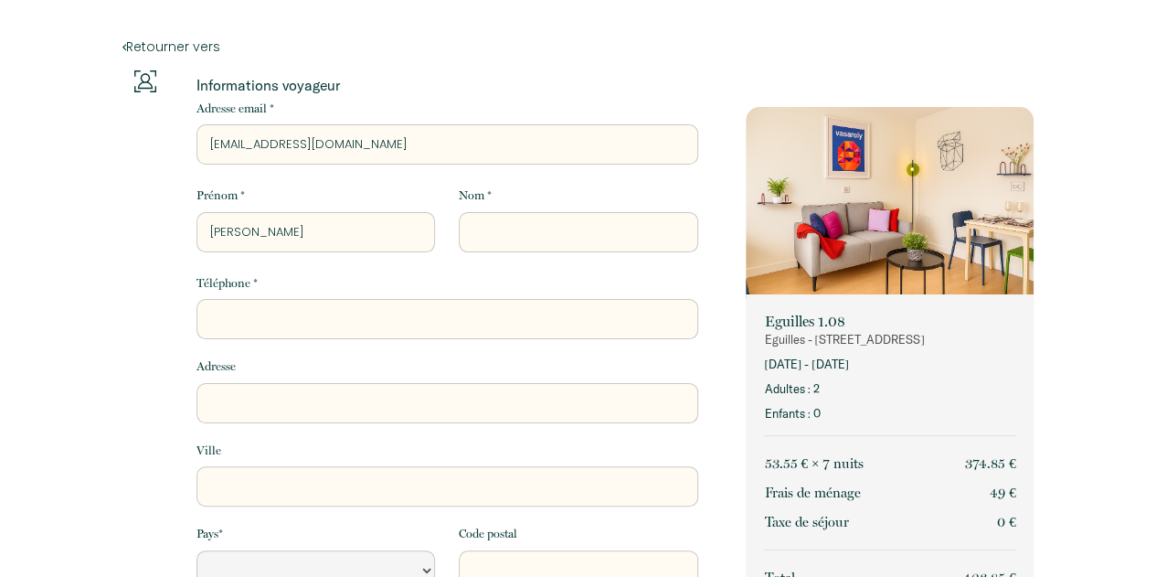
type input "Tama"
select select "Default select example"
type input "Tamar"
select select "Default select example"
type input "Tamar"
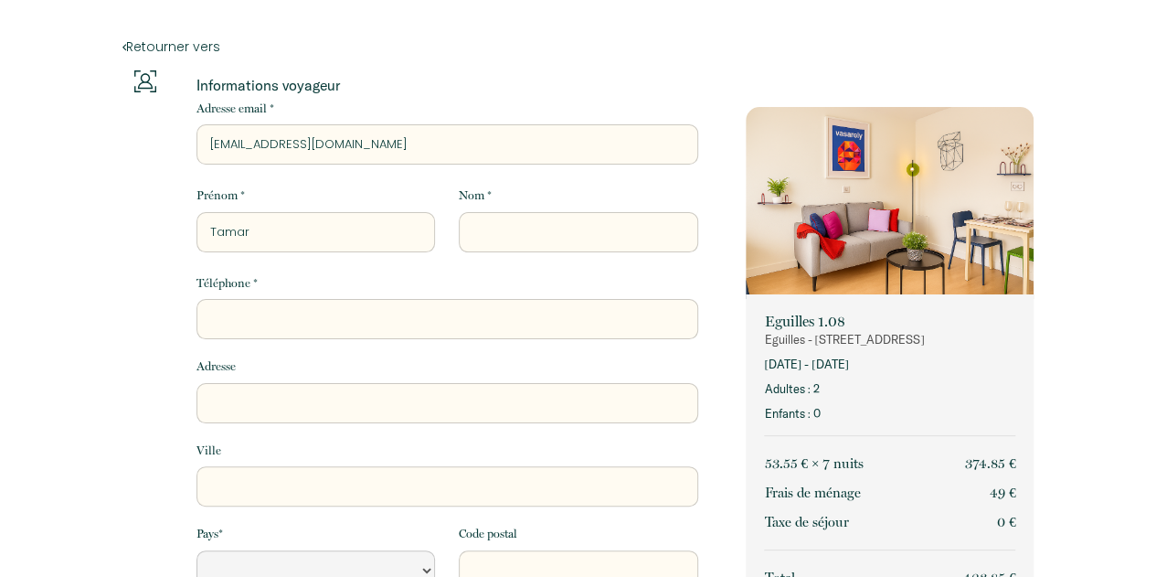
type input "T"
select select "Default select example"
type input "Tc"
select select "Default select example"
type input "Tch"
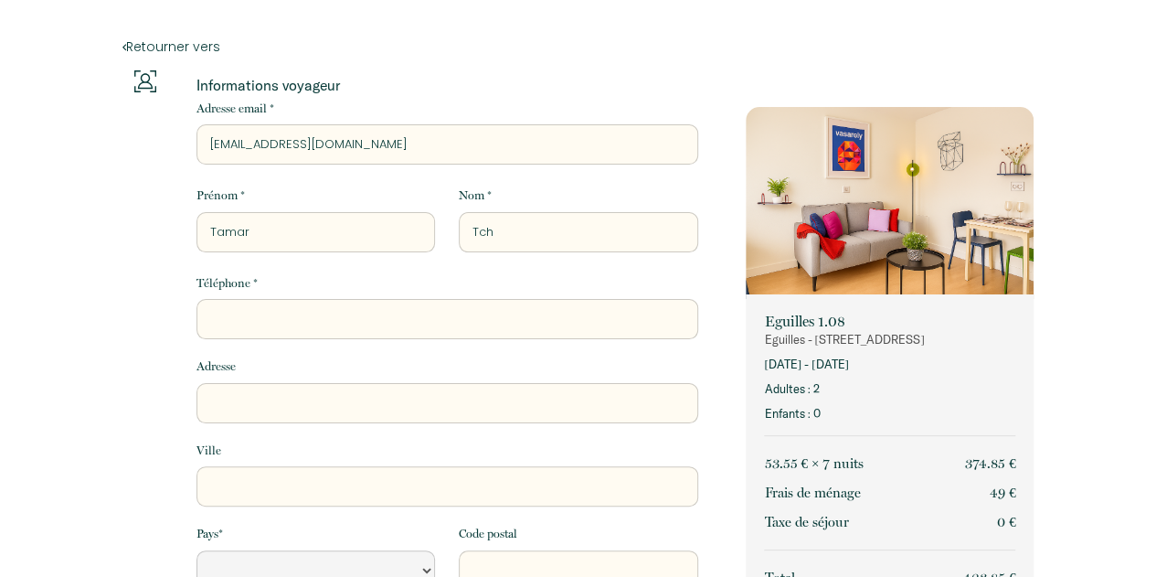
select select "Default select example"
type input "Tche"
select select "Default select example"
type input "Tchel"
select select "Default select example"
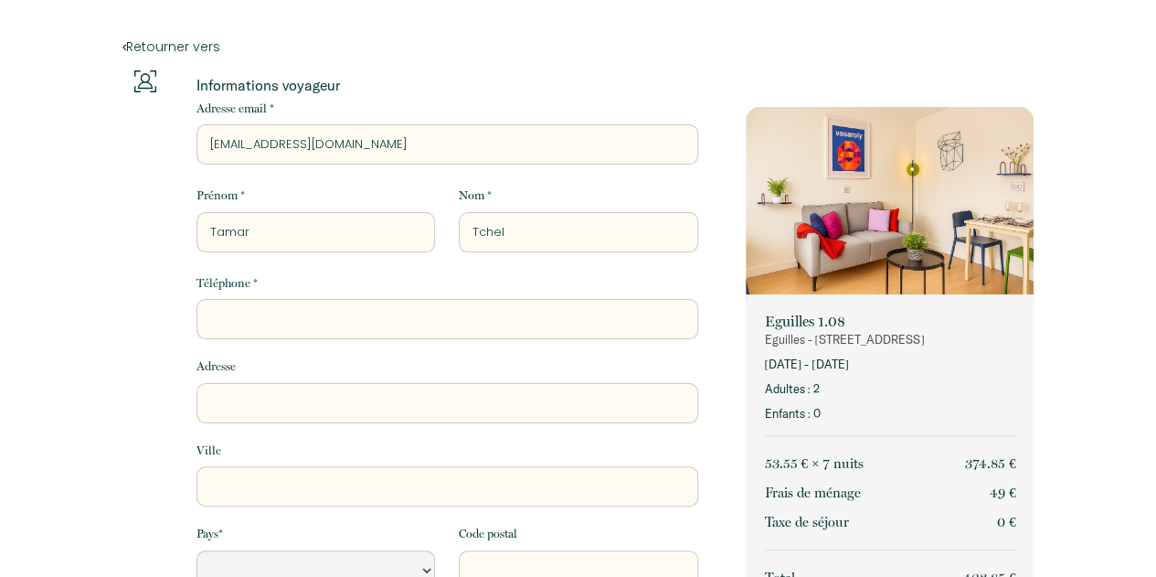
type input "Tchele"
select select "Default select example"
type input "Tchelet"
select select "Default select example"
type input "Tchelet"
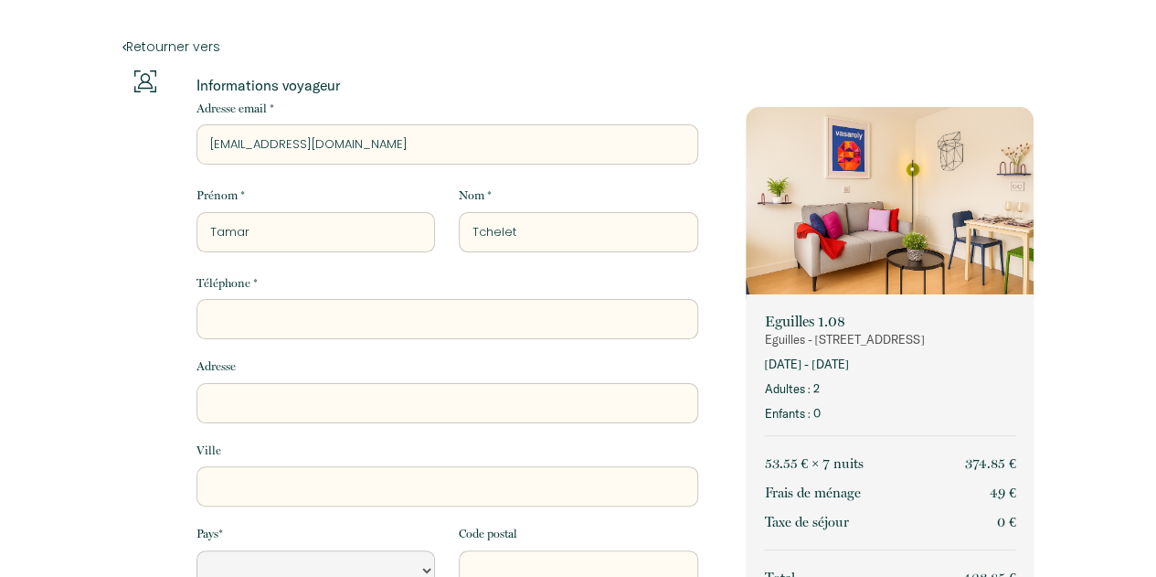
click at [210, 320] on input "Téléphone *" at bounding box center [447, 319] width 502 height 40
type input "+"
select select "Default select example"
type input "+3"
select select "Default select example"
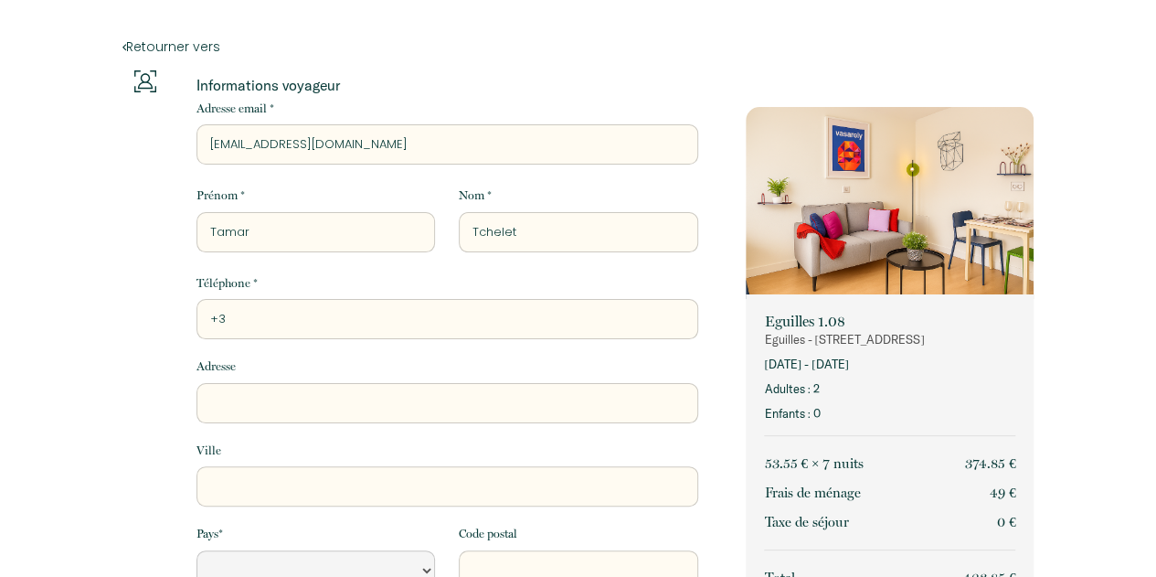
type input "+33"
select select "Default select example"
type input "+330"
select select "Default select example"
type input "+3306"
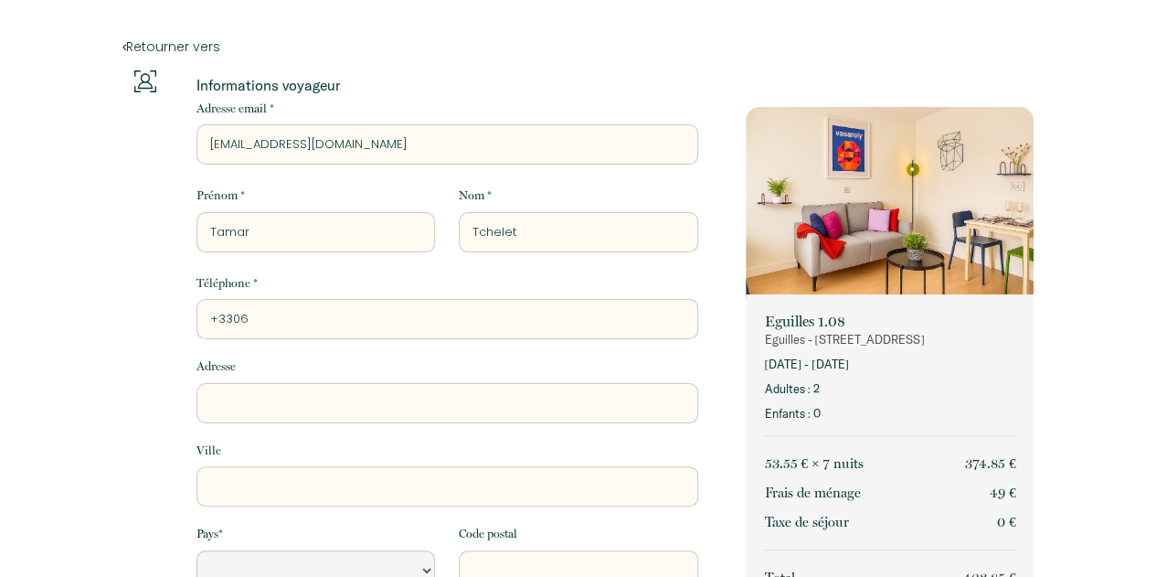
select select "Default select example"
type input "+33068"
select select "Default select example"
type input "+330689"
select select "Default select example"
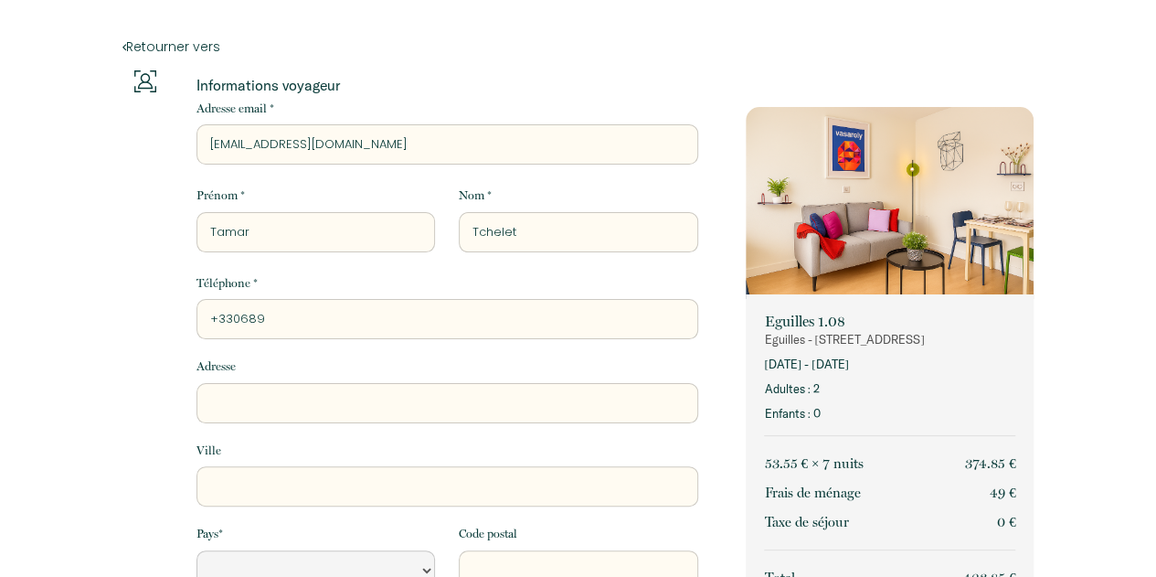
type input "+3306892"
select select "Default select example"
type input "+33068923"
select select "Default select example"
type input "+3306892"
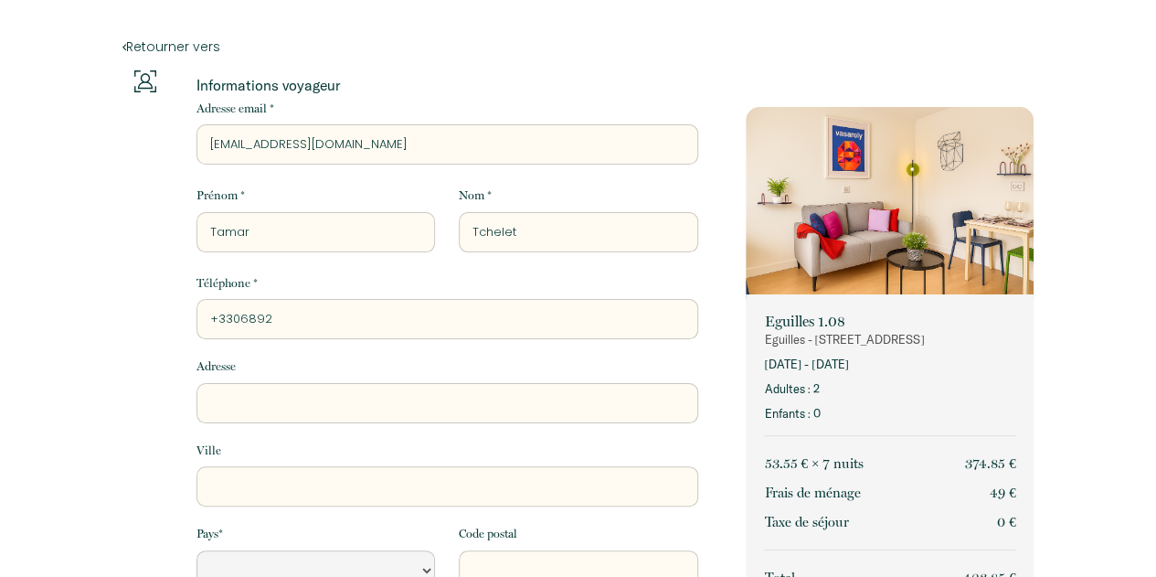
select select "Default select example"
type input "+330689"
select select "Default select example"
type input "+33068"
select select "Default select example"
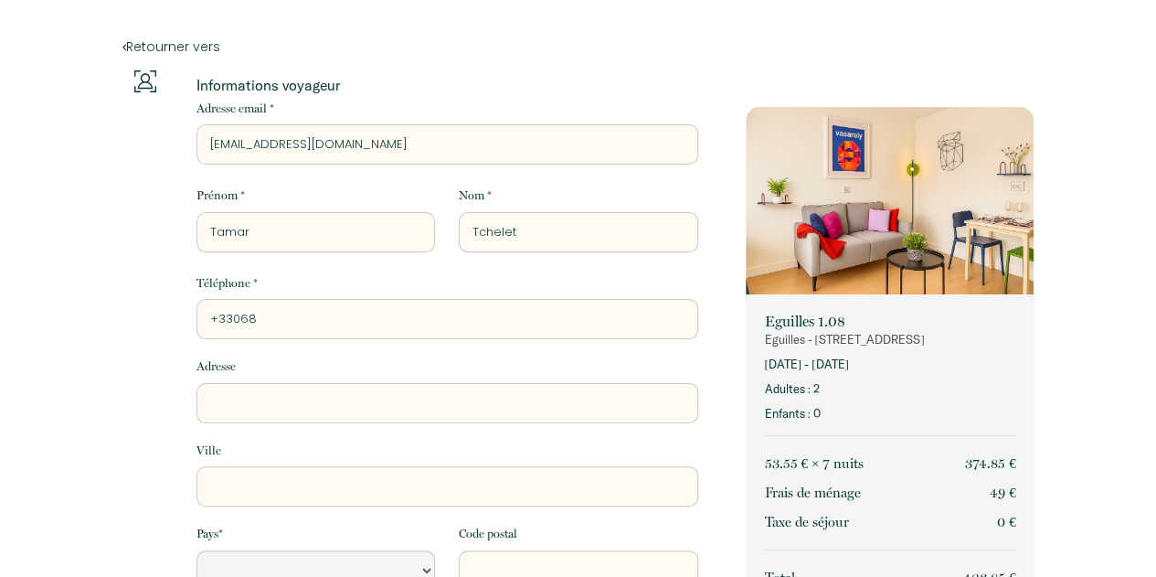
type input "+3306"
select select "Default select example"
type input "+33062"
select select "Default select example"
type input "+330623"
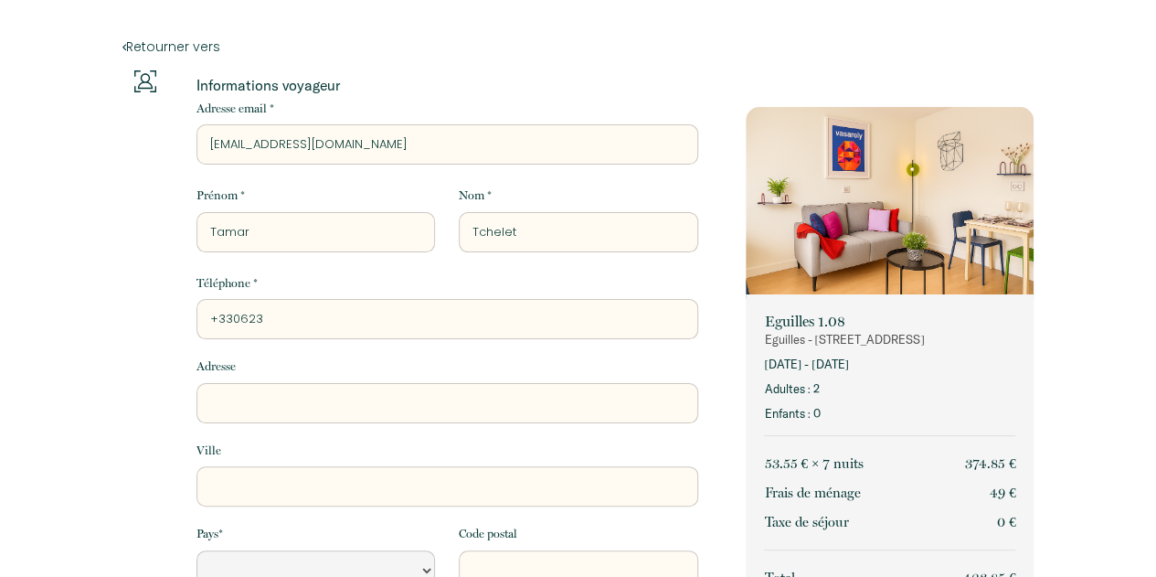
select select "Default select example"
type input "+3306238"
select select "Default select example"
type input "+33062389"
select select "Default select example"
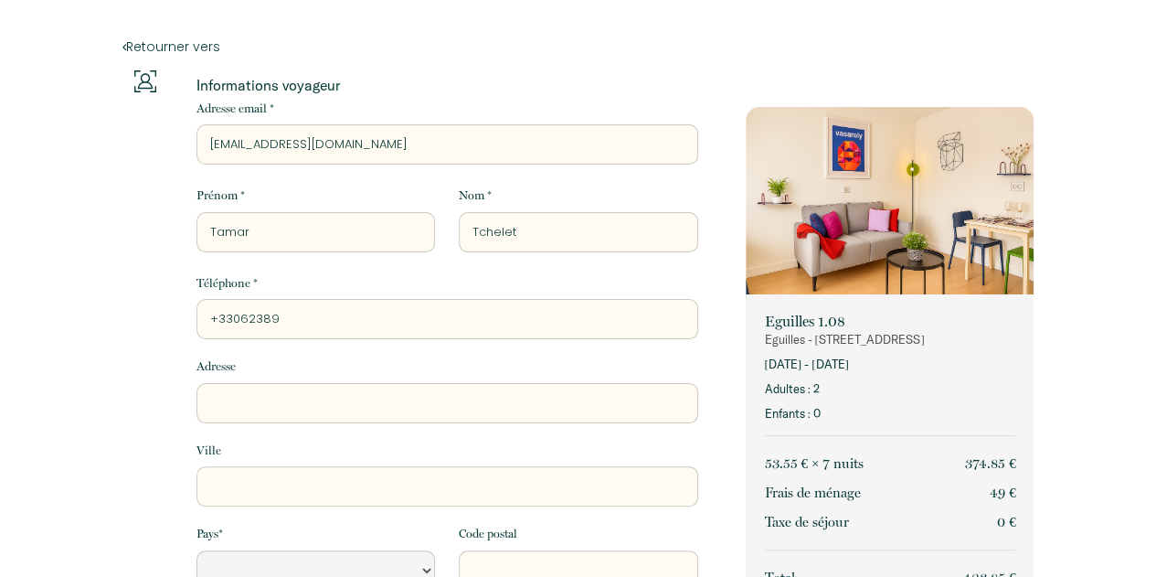
type input "[PHONE_NUMBER]"
select select "Default select example"
type input "[PHONE_NUMBER]"
select select "Default select example"
type input "[PHONE_NUMBER]"
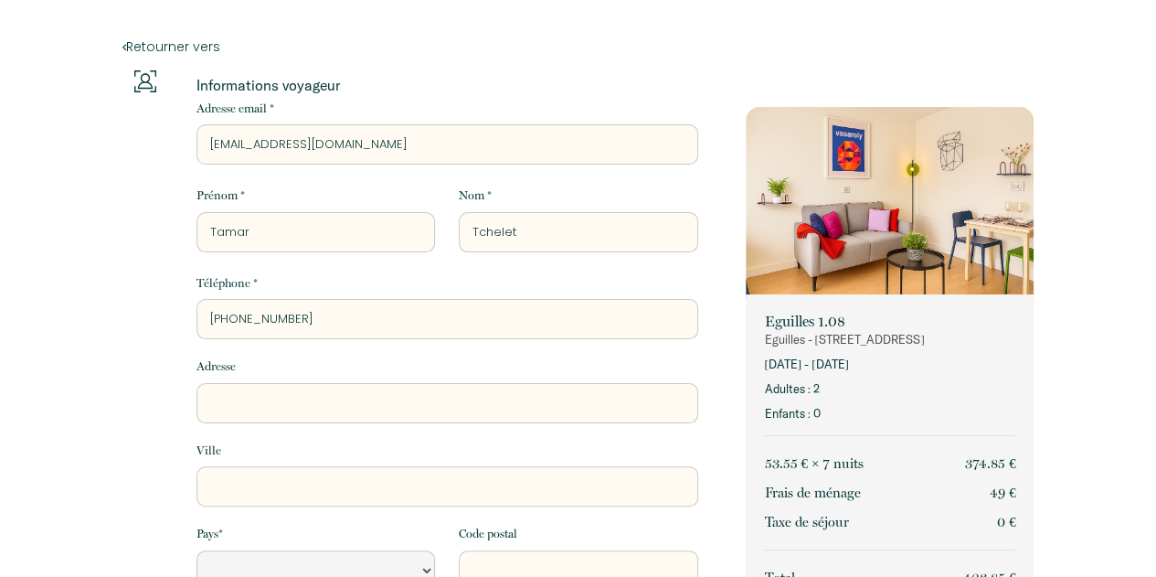
select select "Default select example"
type input "[PHONE_NUMBER]"
select select "Default select example"
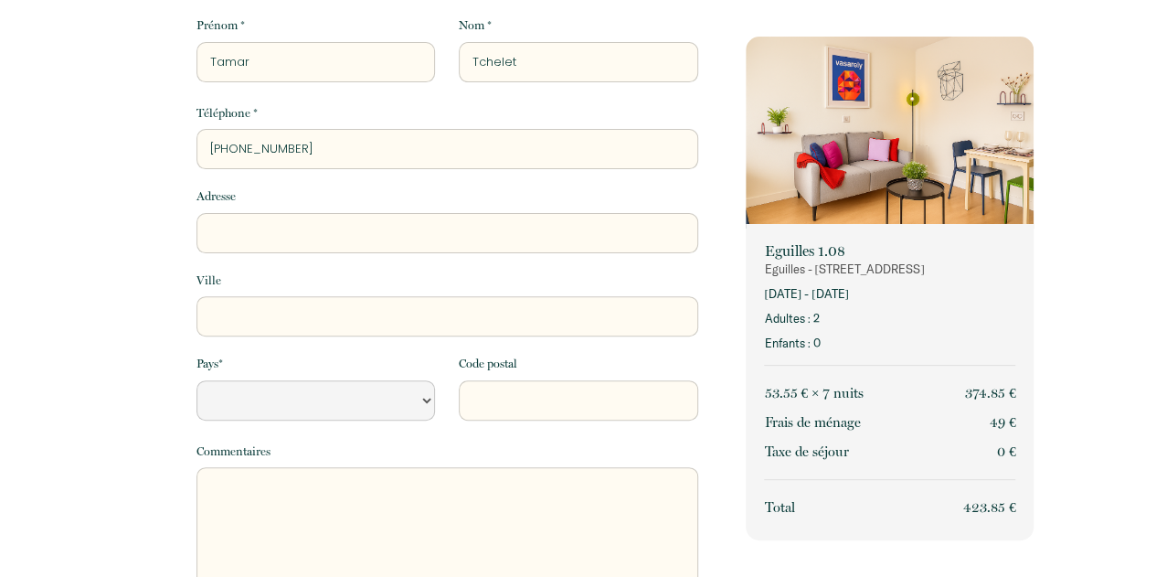
scroll to position [171, 0]
type input "[PHONE_NUMBER]"
click at [426, 400] on select "[GEOGRAPHIC_DATA] [GEOGRAPHIC_DATA] [GEOGRAPHIC_DATA] [GEOGRAPHIC_DATA] [GEOGRA…" at bounding box center [315, 399] width 239 height 40
select select "FR"
click at [426, 399] on select "[GEOGRAPHIC_DATA] [GEOGRAPHIC_DATA] [GEOGRAPHIC_DATA] [GEOGRAPHIC_DATA] [GEOGRA…" at bounding box center [315, 399] width 239 height 40
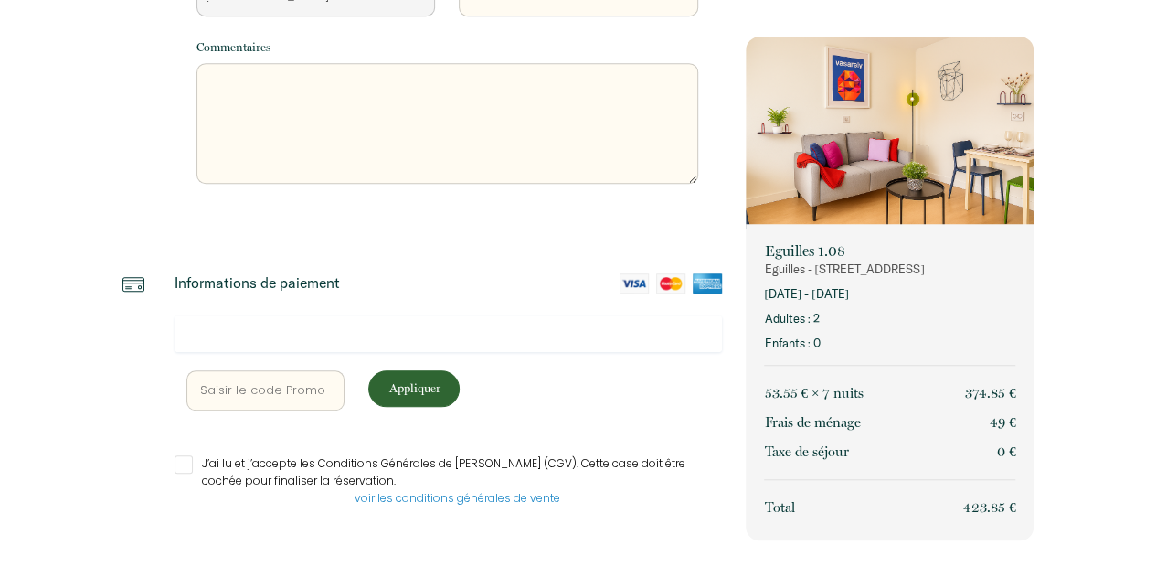
scroll to position [578, 0]
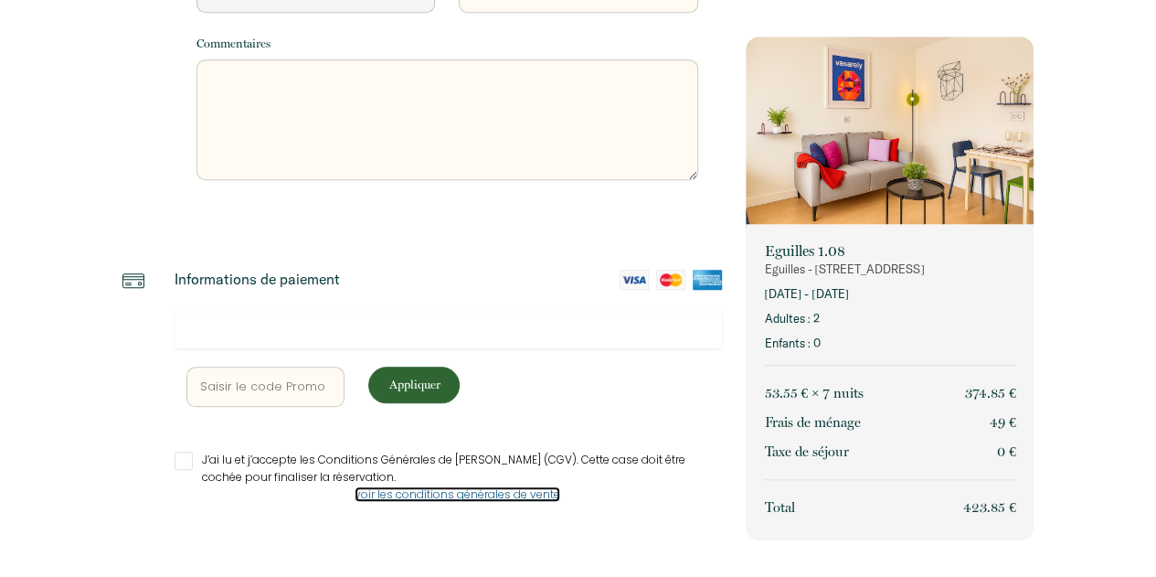
click at [418, 491] on link "voir les conditions générales de vente" at bounding box center [458, 494] width 206 height 16
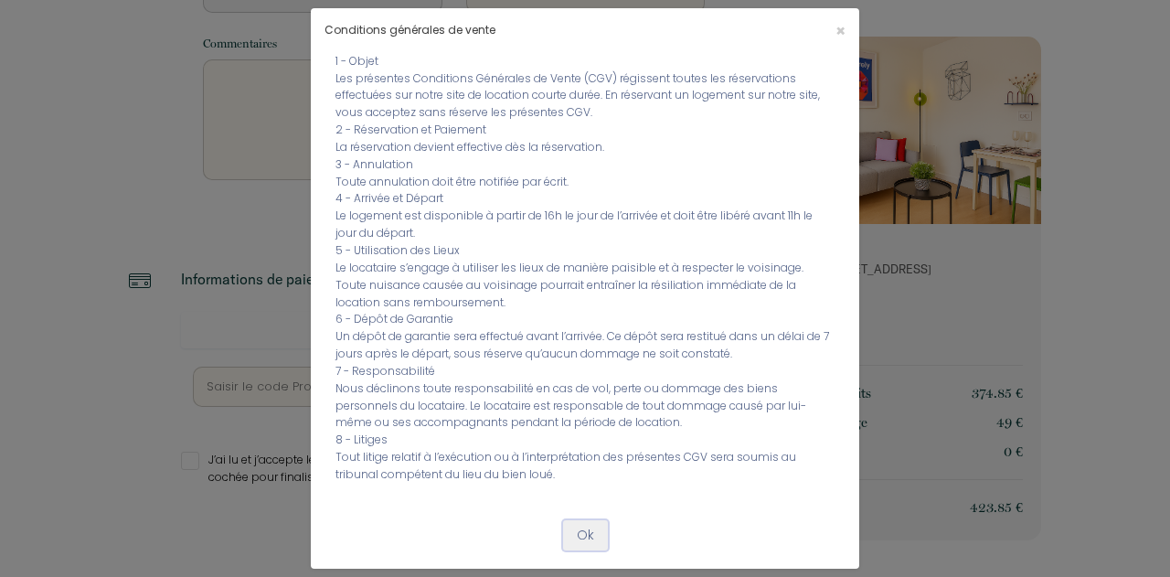
click at [583, 529] on button "Ok" at bounding box center [585, 535] width 45 height 31
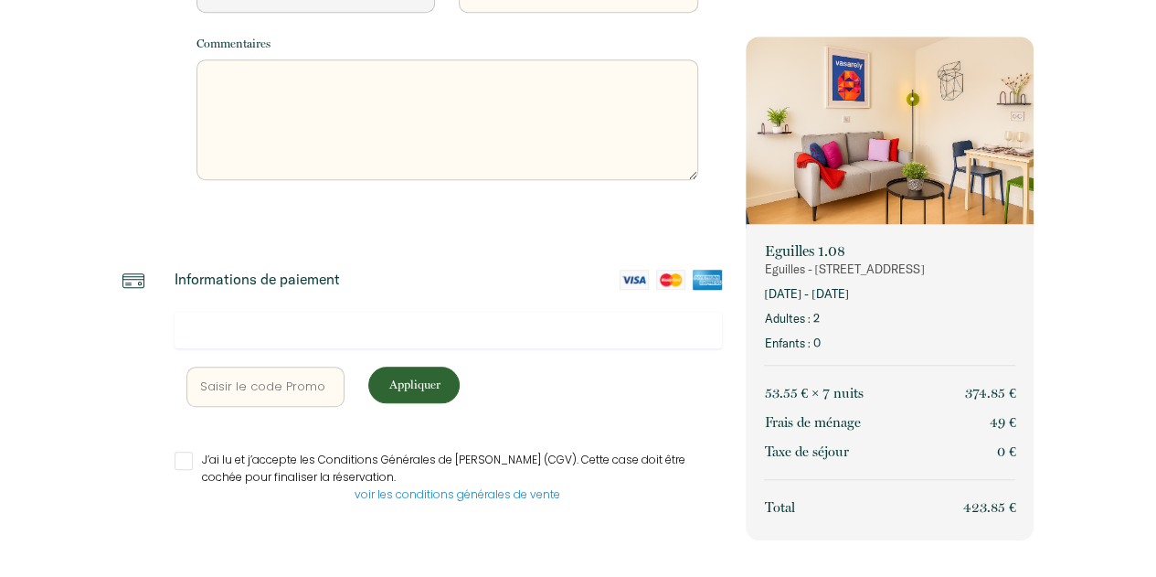
click at [249, 90] on textarea at bounding box center [447, 119] width 502 height 121
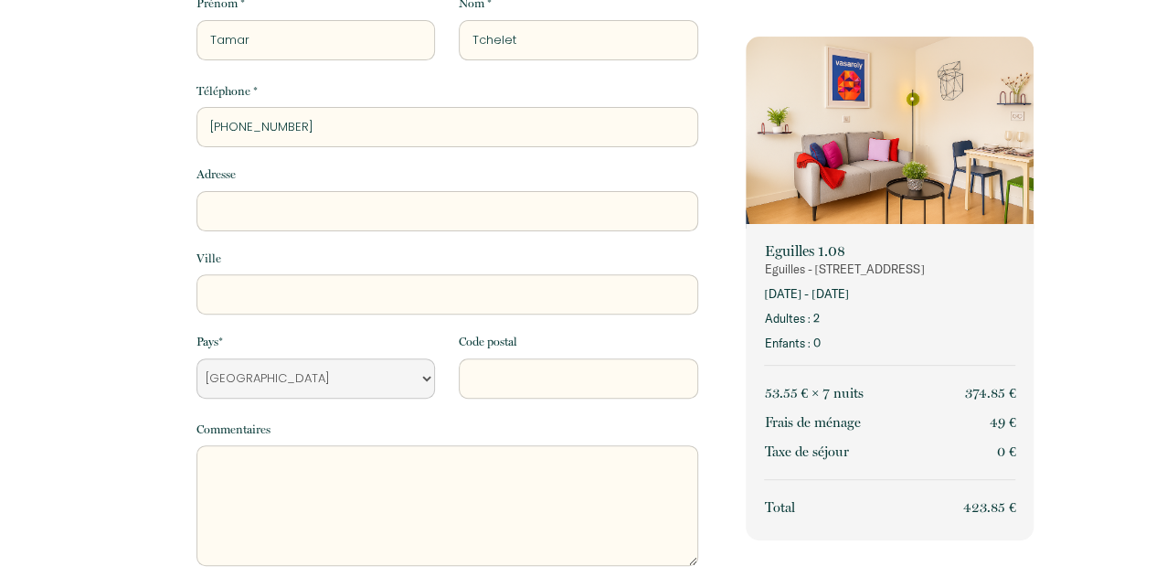
scroll to position [189, 0]
click at [235, 215] on input "Adresse" at bounding box center [447, 214] width 502 height 40
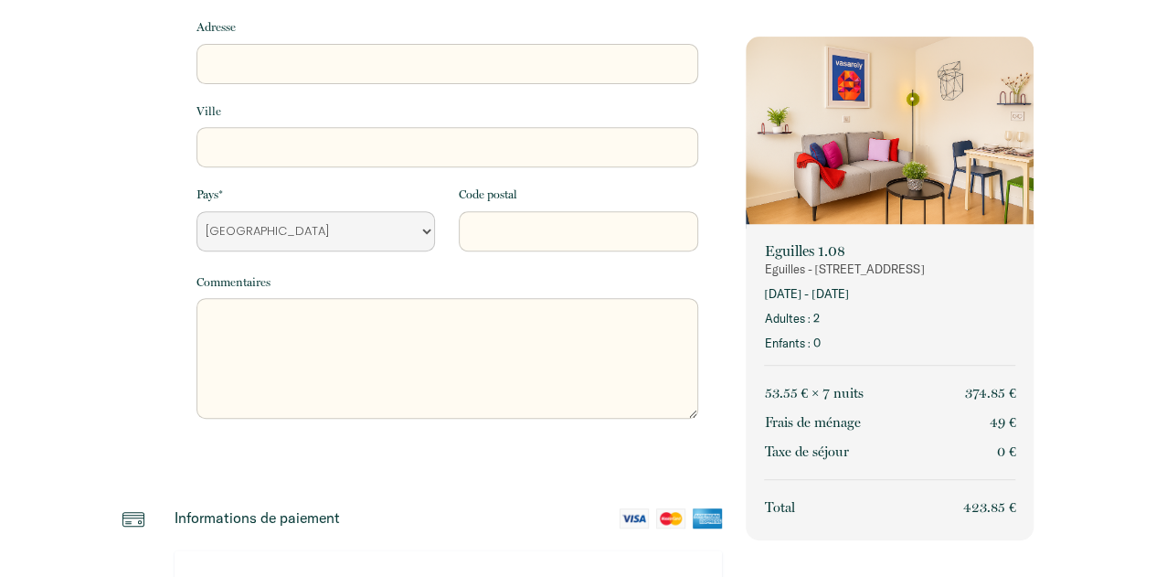
scroll to position [341, 0]
click at [210, 304] on textarea at bounding box center [447, 356] width 502 height 121
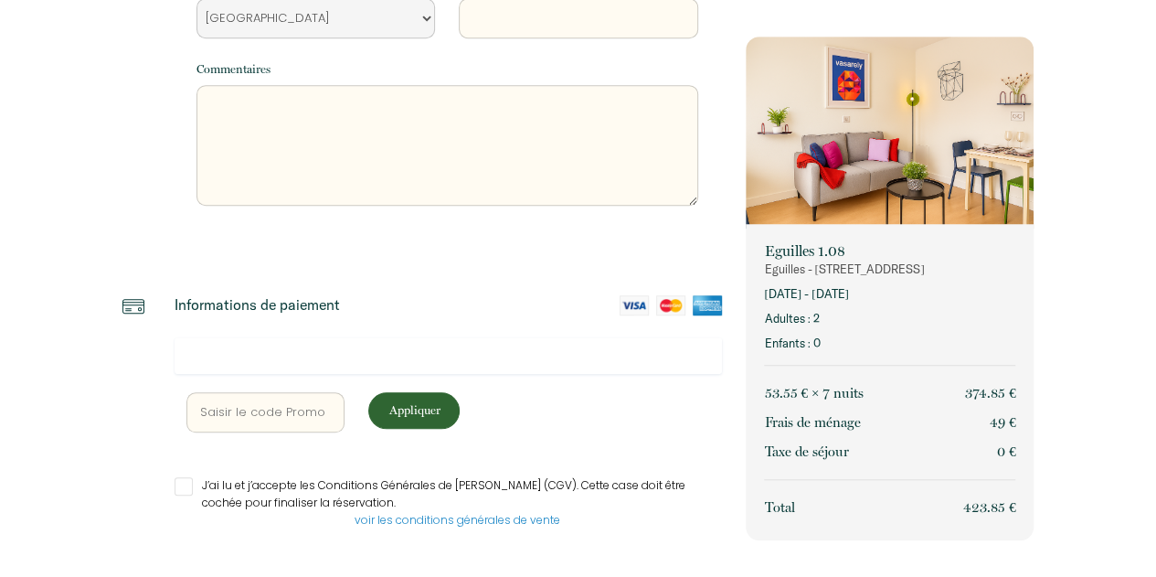
scroll to position [568, 0]
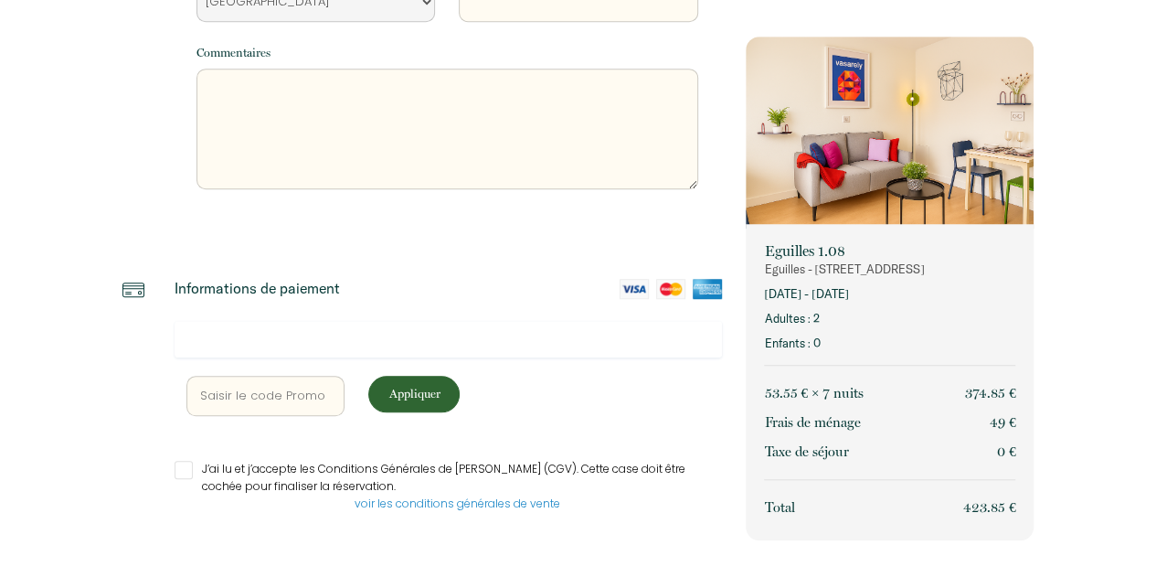
click at [414, 390] on p "Appliquer" at bounding box center [414, 393] width 79 height 17
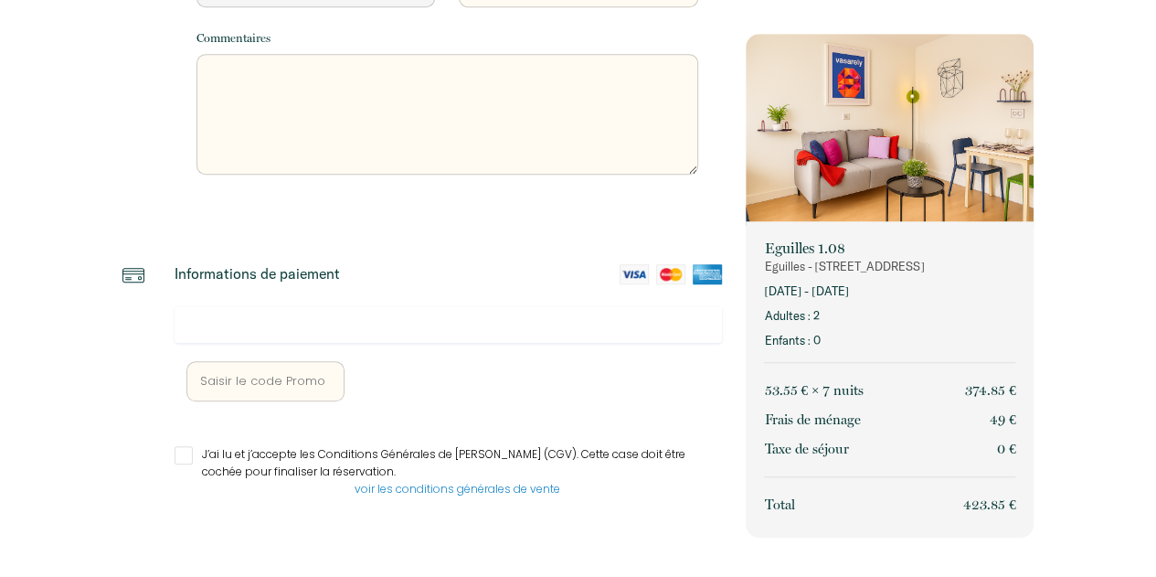
scroll to position [584, 0]
click at [182, 451] on input "J’ai lu et j’accepte les Conditions Générales de [PERSON_NAME] (CGV). Cette cas…" at bounding box center [449, 454] width 548 height 18
checkbox input "true"
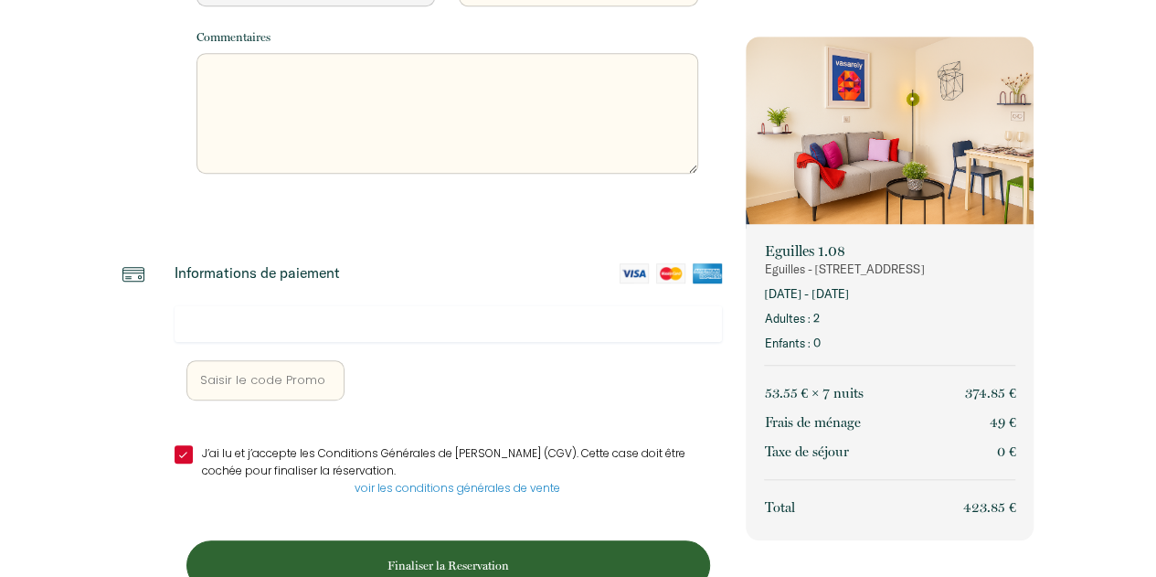
click at [439, 563] on p "Finaliser la Reservation" at bounding box center [448, 565] width 511 height 17
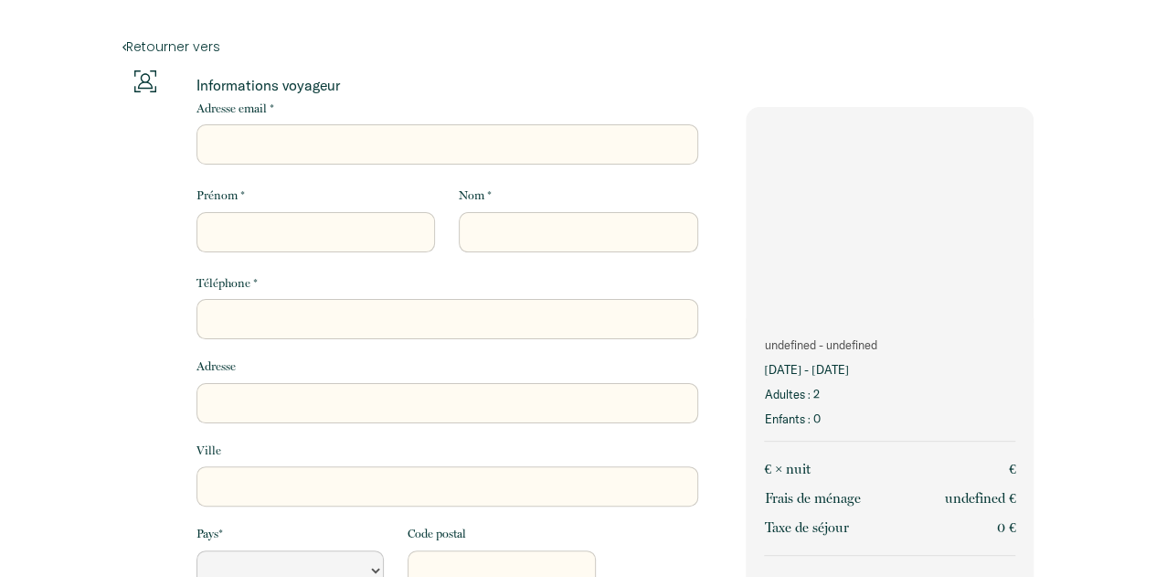
scroll to position [529, 0]
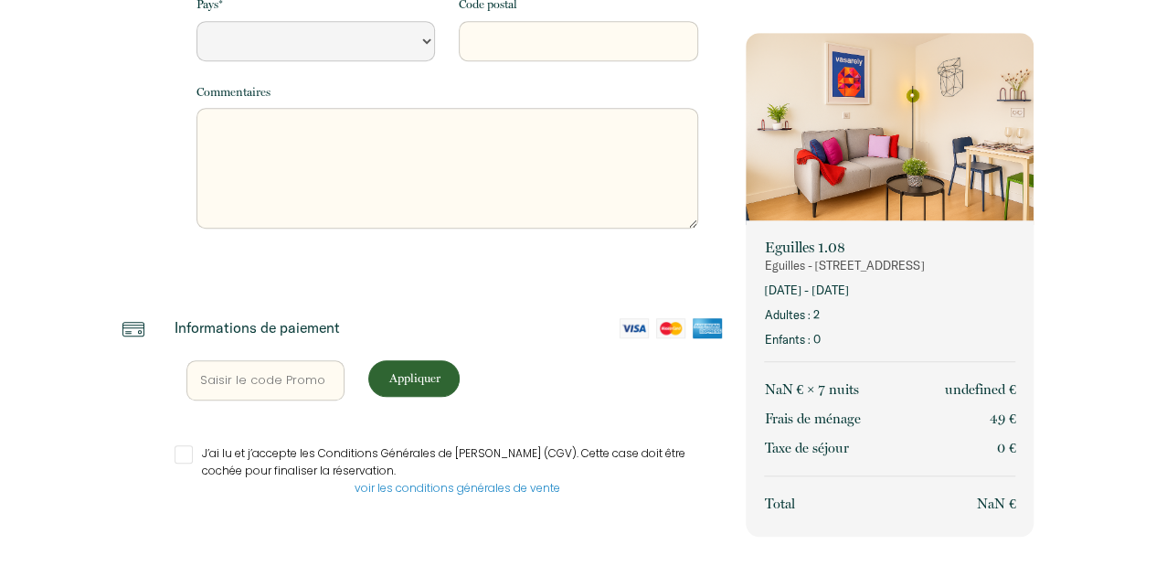
select select "Default select example"
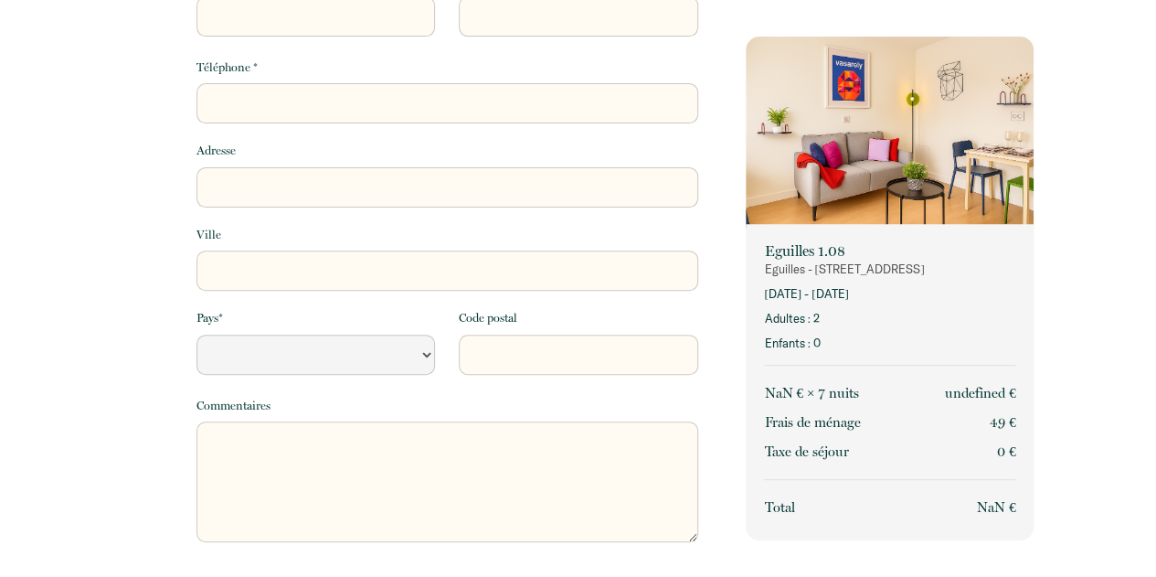
scroll to position [0, 0]
